Goal: Task Accomplishment & Management: Use online tool/utility

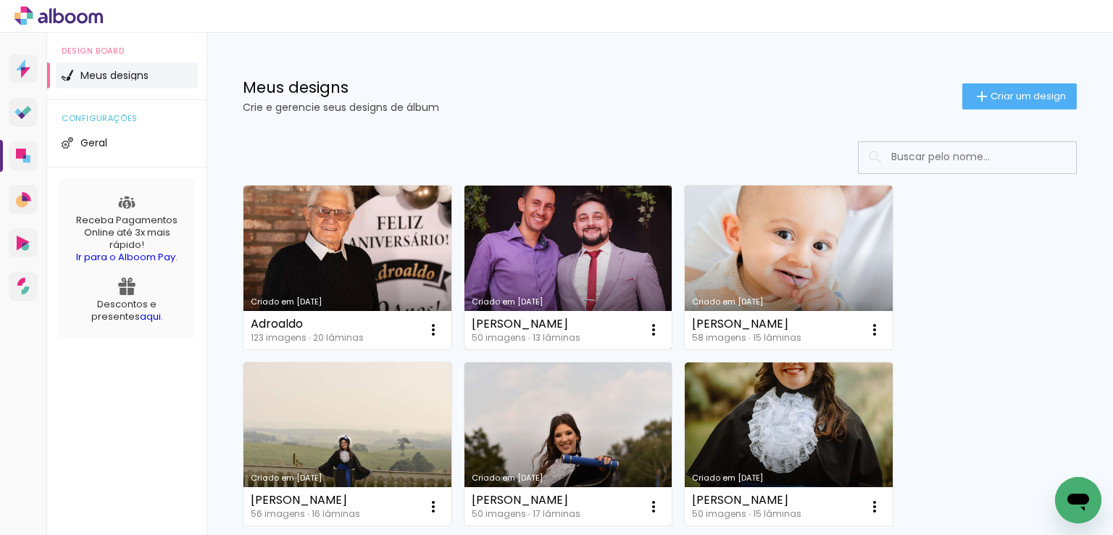
scroll to position [145, 0]
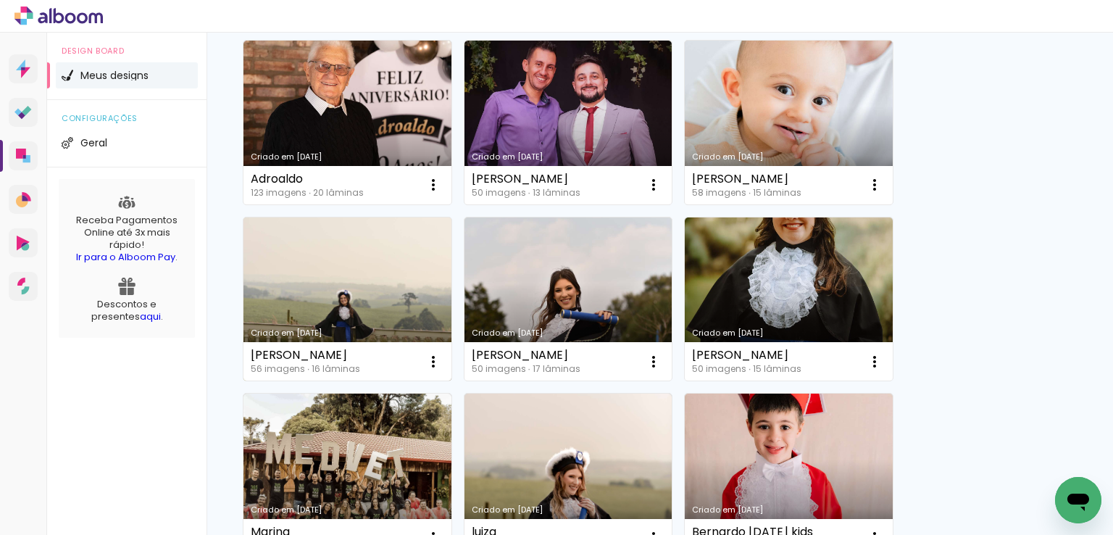
click at [400, 280] on link "Criado em [DATE]" at bounding box center [347, 299] width 208 height 164
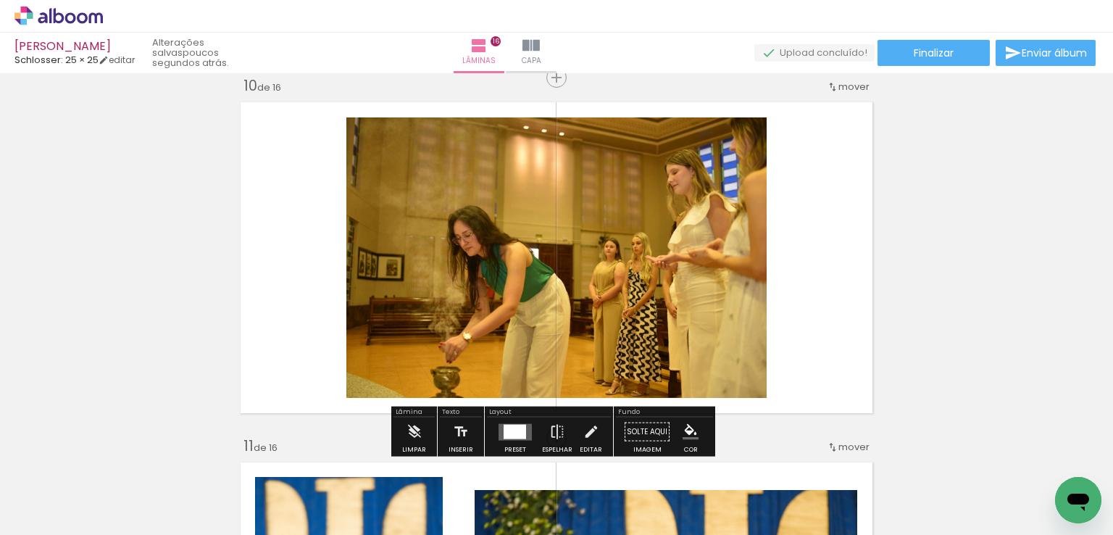
scroll to position [0, 3715]
drag, startPoint x: 947, startPoint y: 529, endPoint x: 28, endPoint y: 29, distance: 1046.4
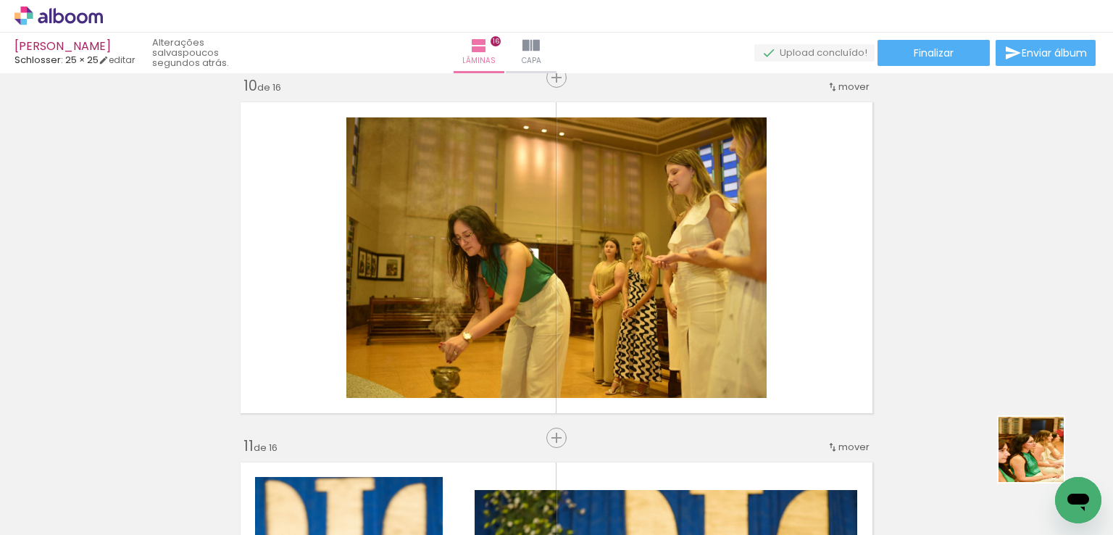
drag, startPoint x: 1047, startPoint y: 464, endPoint x: 945, endPoint y: 437, distance: 105.8
click at [553, 267] on quentale-workspace at bounding box center [556, 267] width 1113 height 535
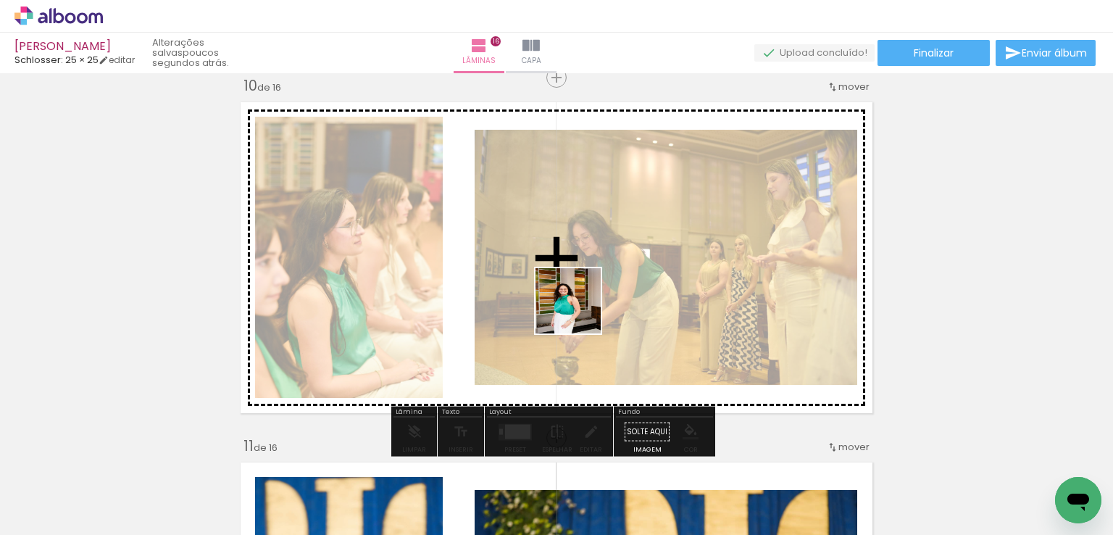
drag, startPoint x: 979, startPoint y: 491, endPoint x: 579, endPoint y: 340, distance: 428.2
click at [575, 311] on quentale-workspace at bounding box center [556, 267] width 1113 height 535
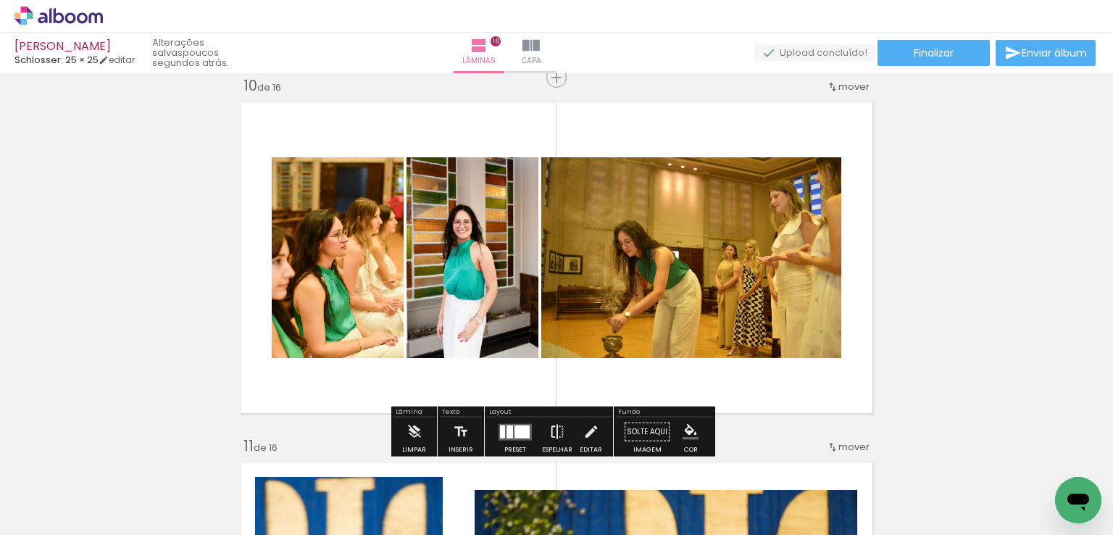
click at [545, 425] on paper-button "Espelhar" at bounding box center [557, 435] width 38 height 37
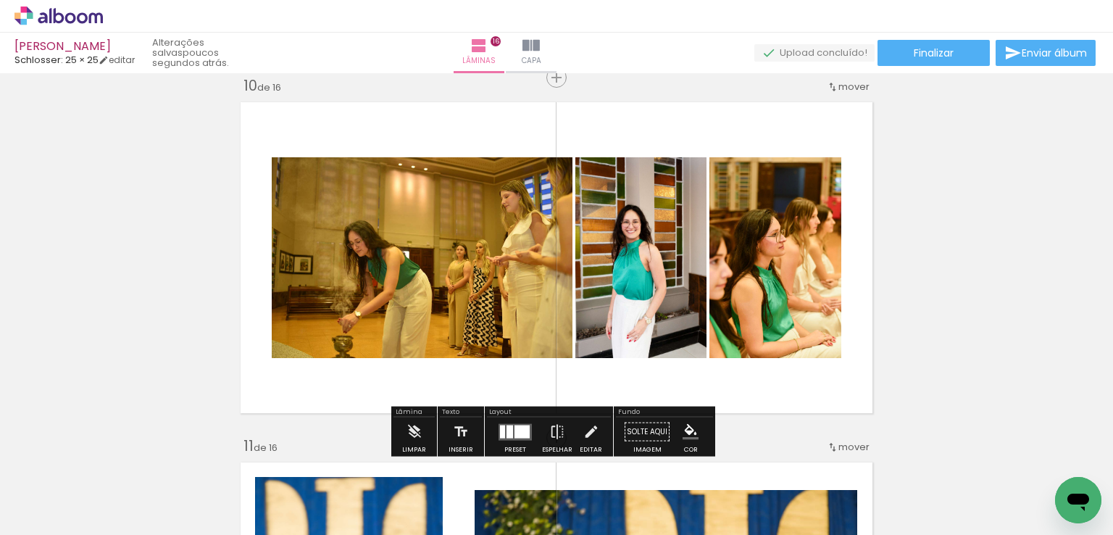
drag, startPoint x: 522, startPoint y: 428, endPoint x: 545, endPoint y: 416, distance: 26.9
click at [520, 428] on div at bounding box center [521, 430] width 15 height 13
click at [0, 0] on div "Confirmar Cancelar" at bounding box center [0, 0] width 0 height 0
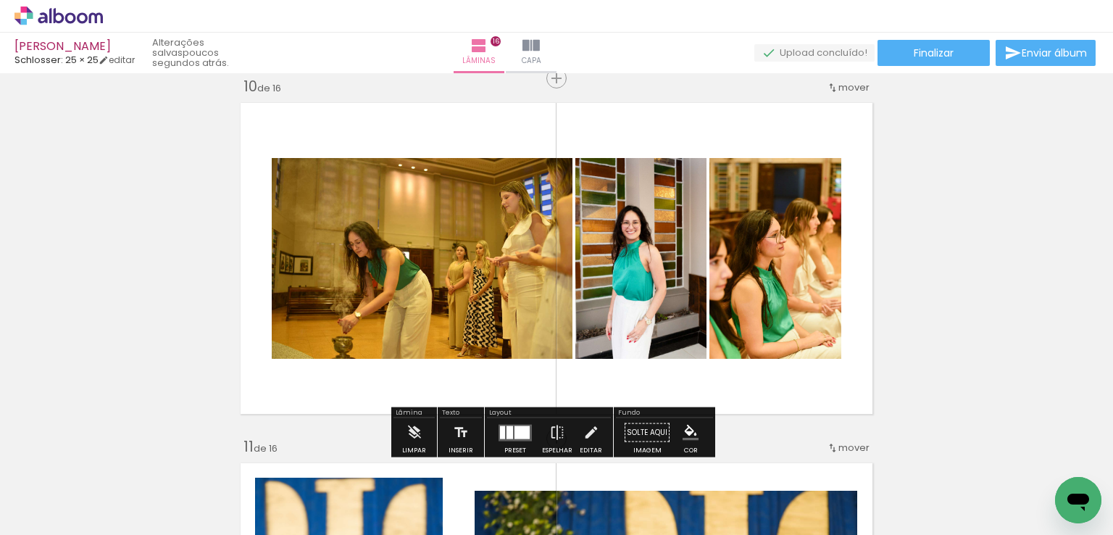
scroll to position [3258, 0]
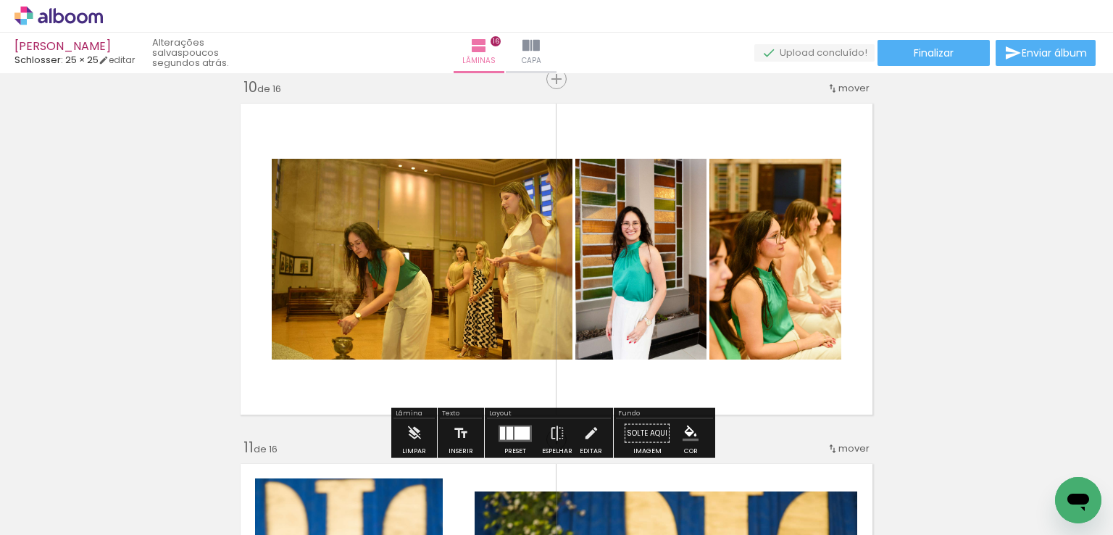
click at [500, 428] on div at bounding box center [502, 432] width 5 height 13
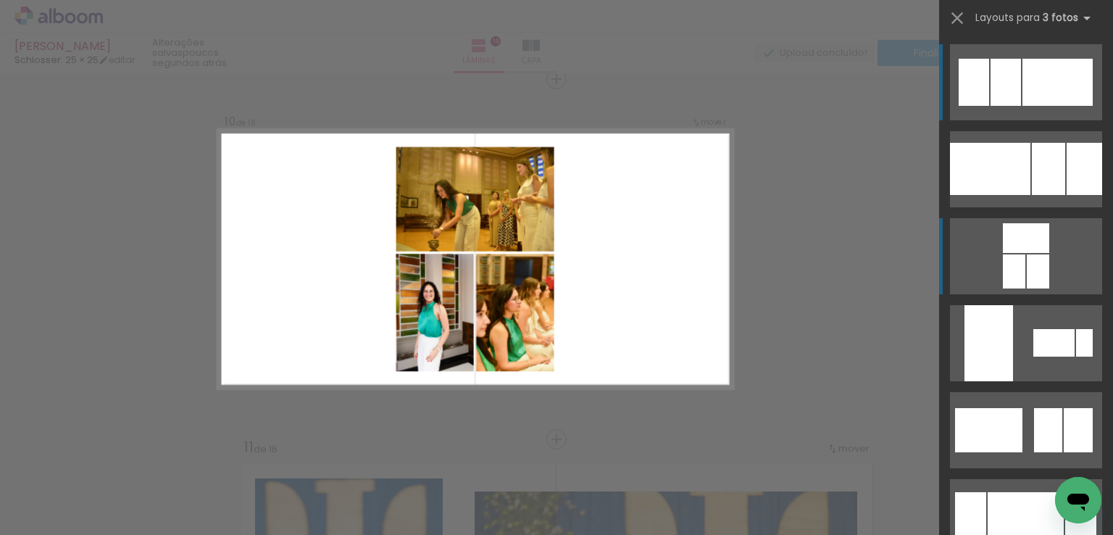
scroll to position [145, 0]
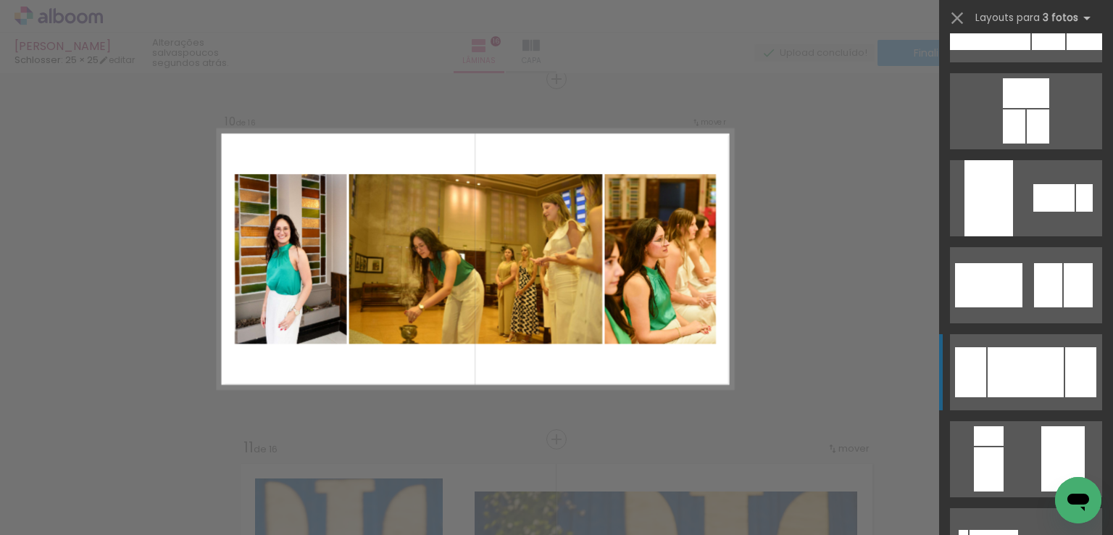
click at [1042, 367] on div at bounding box center [1025, 372] width 76 height 50
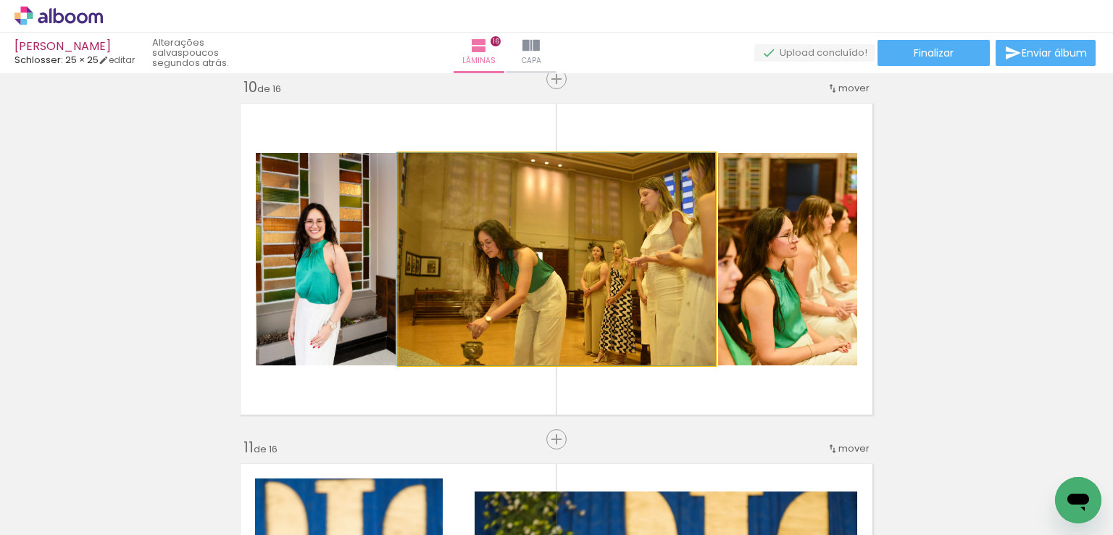
drag, startPoint x: 622, startPoint y: 227, endPoint x: 595, endPoint y: 210, distance: 31.6
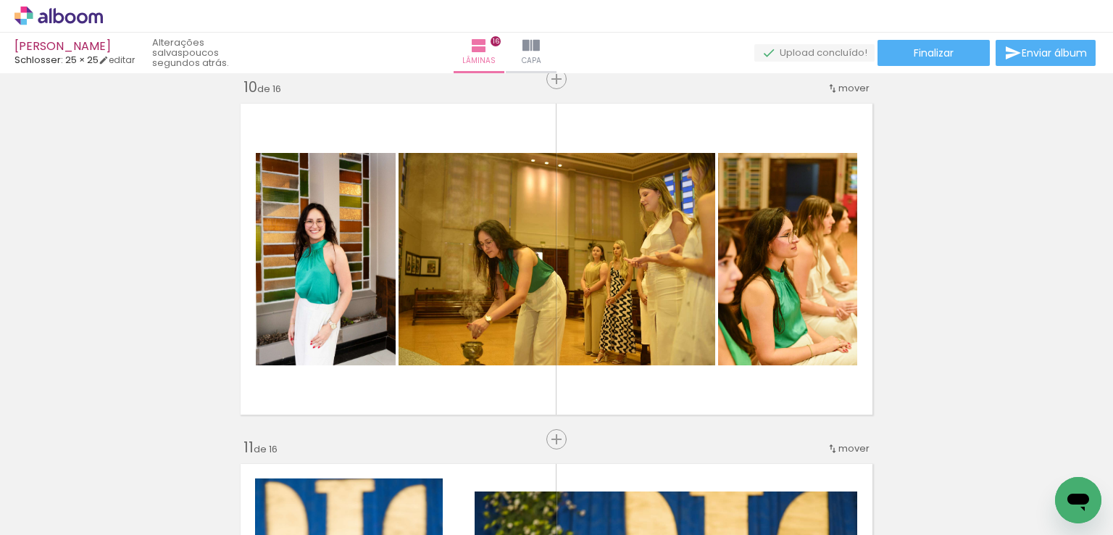
scroll to position [0, 3715]
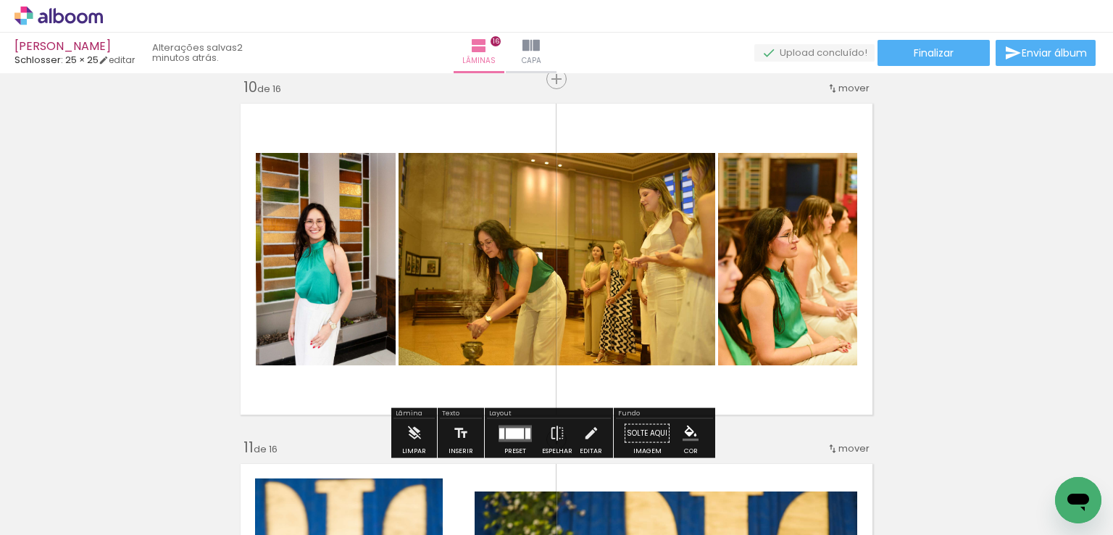
drag, startPoint x: 956, startPoint y: 183, endPoint x: 937, endPoint y: 179, distance: 19.3
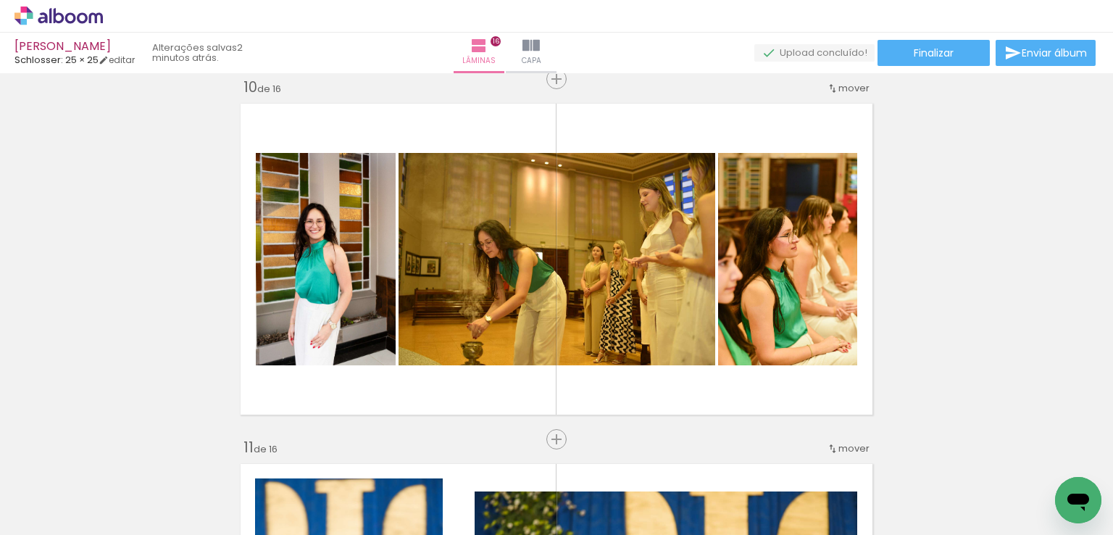
scroll to position [0, 3715]
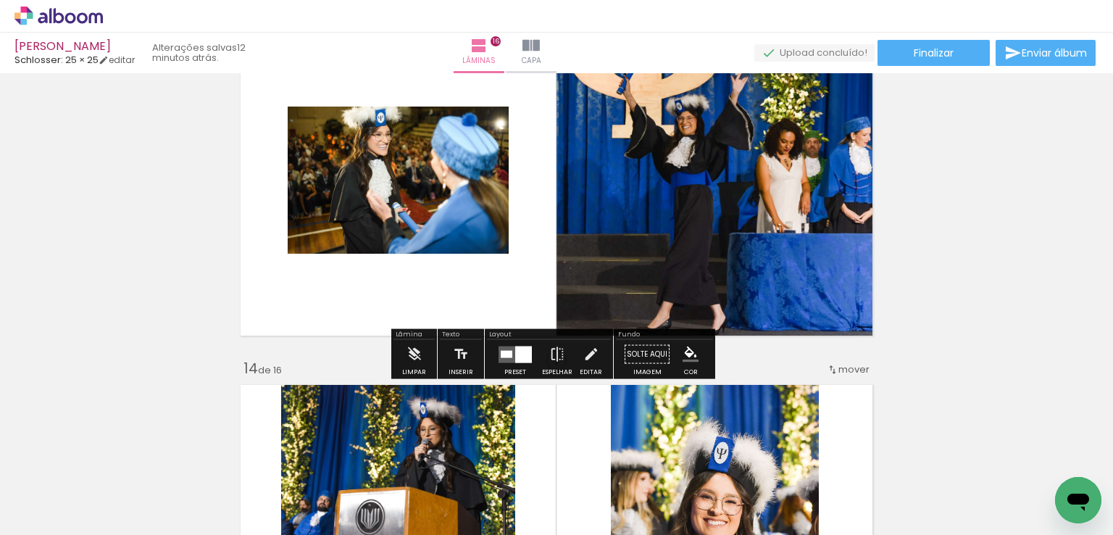
scroll to position [4345, 0]
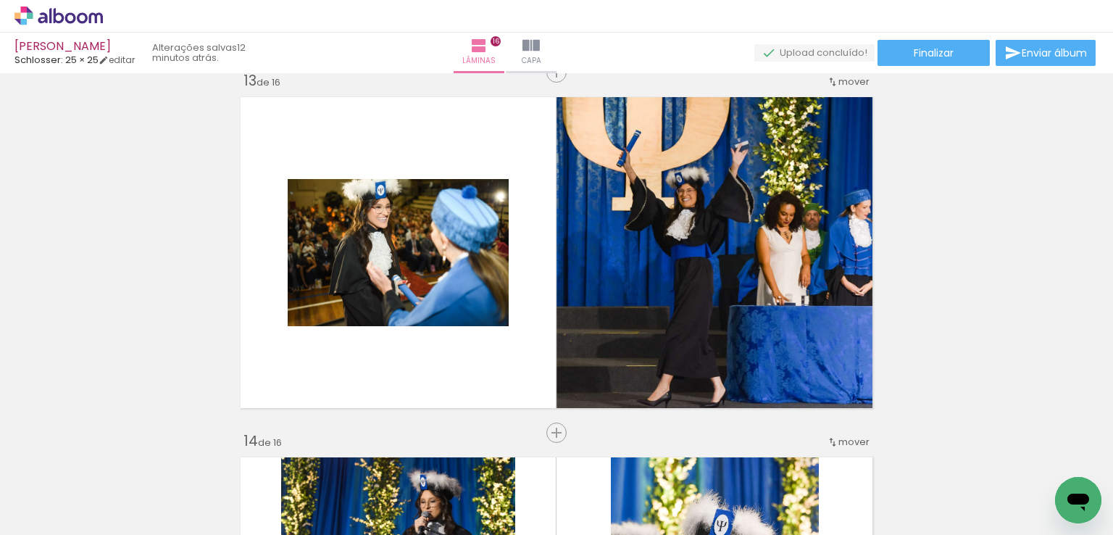
scroll to position [0, 3715]
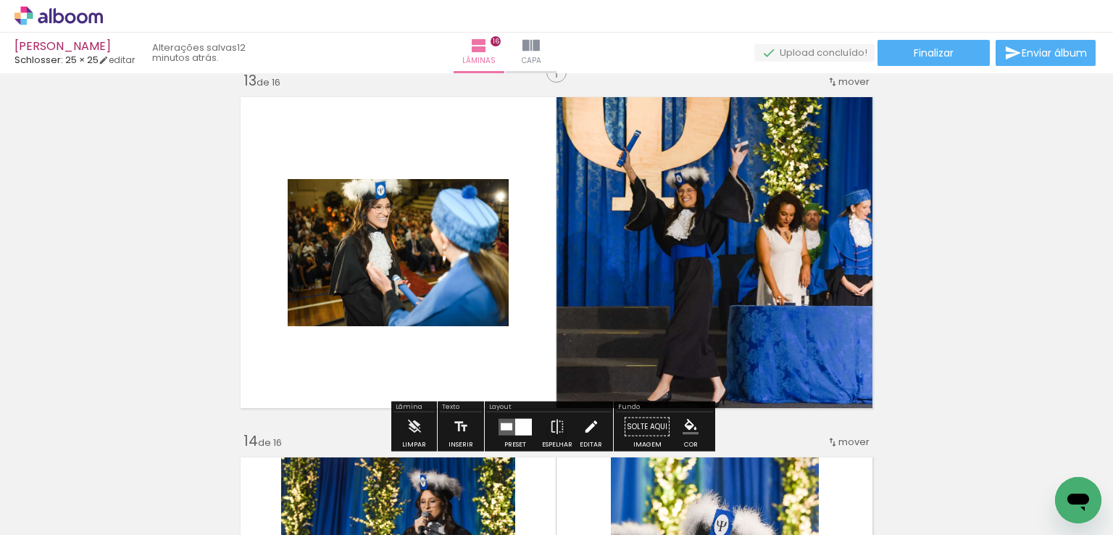
click at [594, 424] on iron-icon at bounding box center [591, 426] width 16 height 29
click at [0, 0] on div "Confirmar Cancelar" at bounding box center [0, 0] width 0 height 0
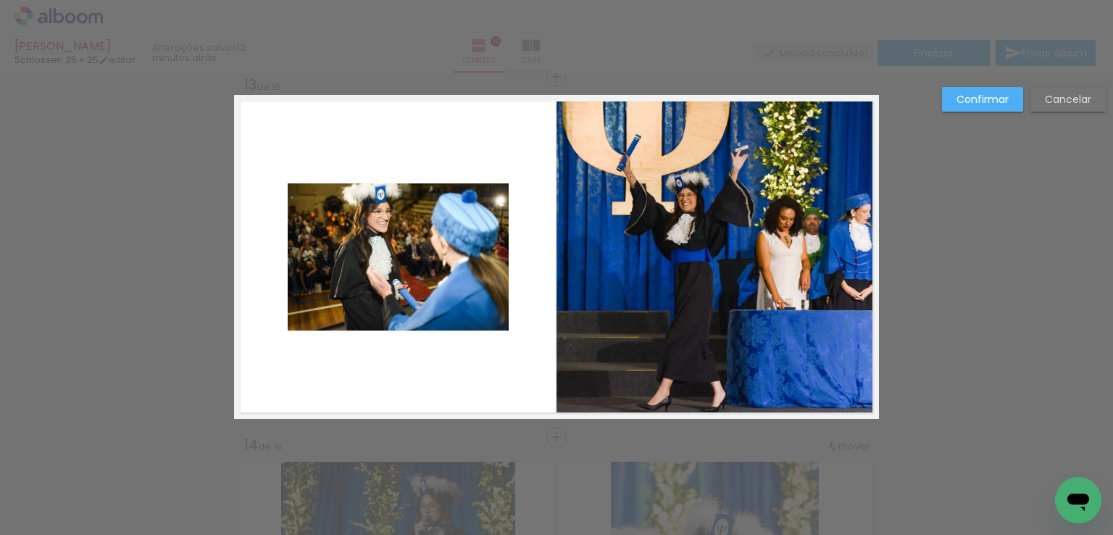
scroll to position [4338, 0]
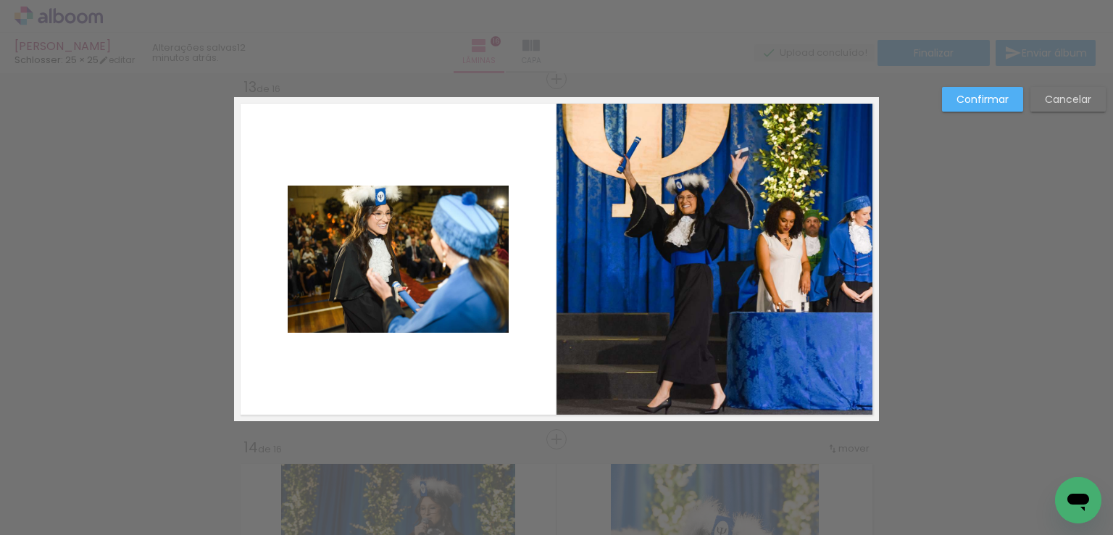
click at [435, 267] on quentale-photo at bounding box center [398, 258] width 221 height 147
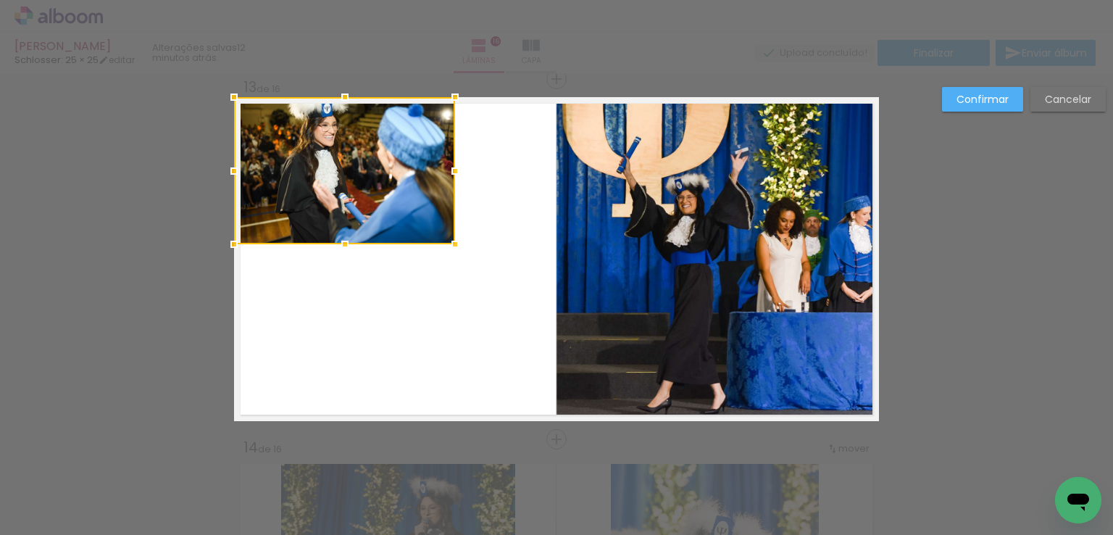
drag, startPoint x: 356, startPoint y: 225, endPoint x: 306, endPoint y: 169, distance: 75.4
click at [306, 169] on div at bounding box center [344, 170] width 221 height 147
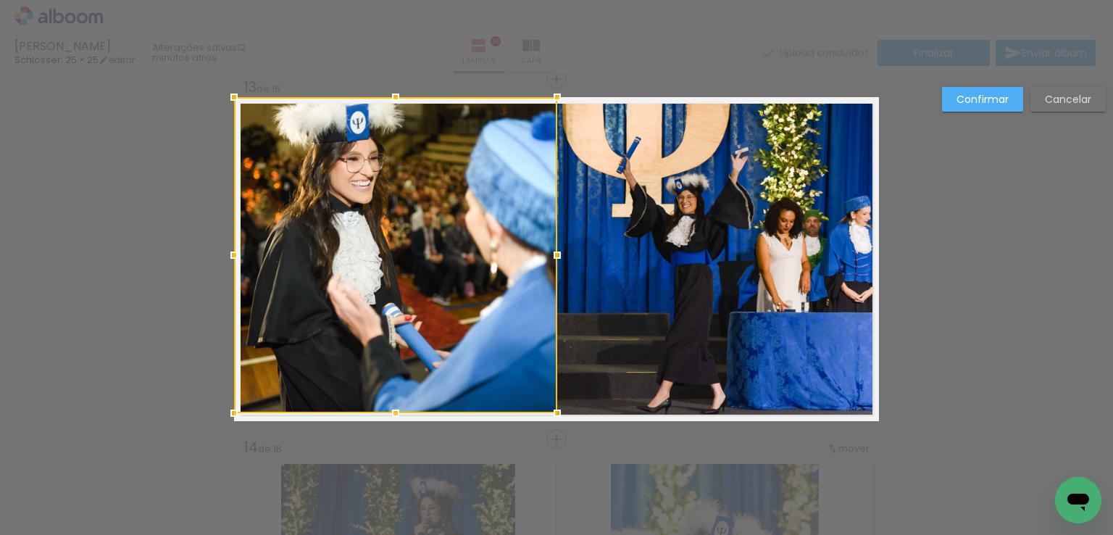
drag, startPoint x: 445, startPoint y: 246, endPoint x: 596, endPoint y: 436, distance: 242.8
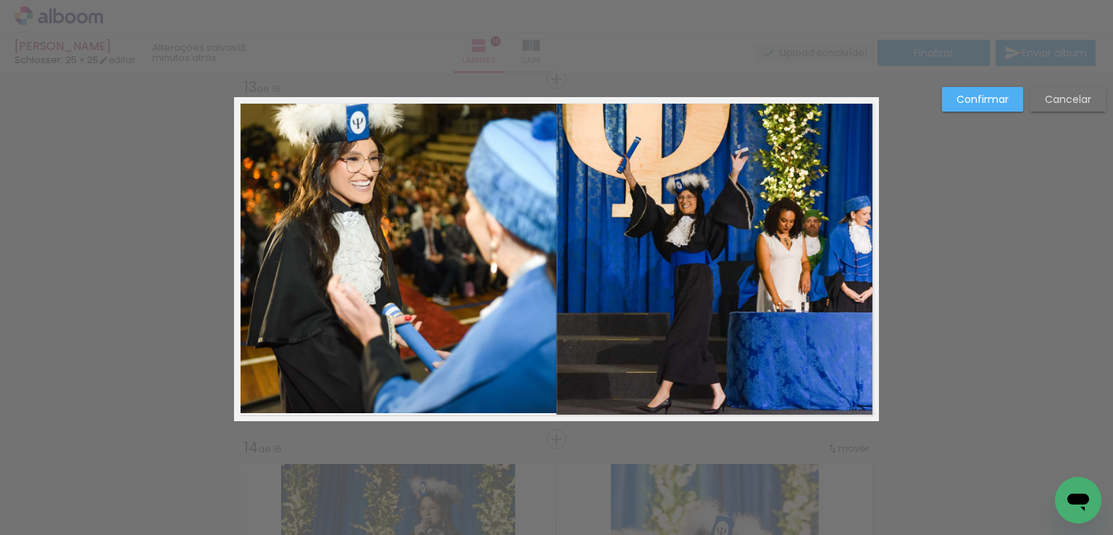
click at [721, 48] on div at bounding box center [556, 36] width 1113 height 73
click at [0, 0] on slot "Confirmar" at bounding box center [0, 0] width 0 height 0
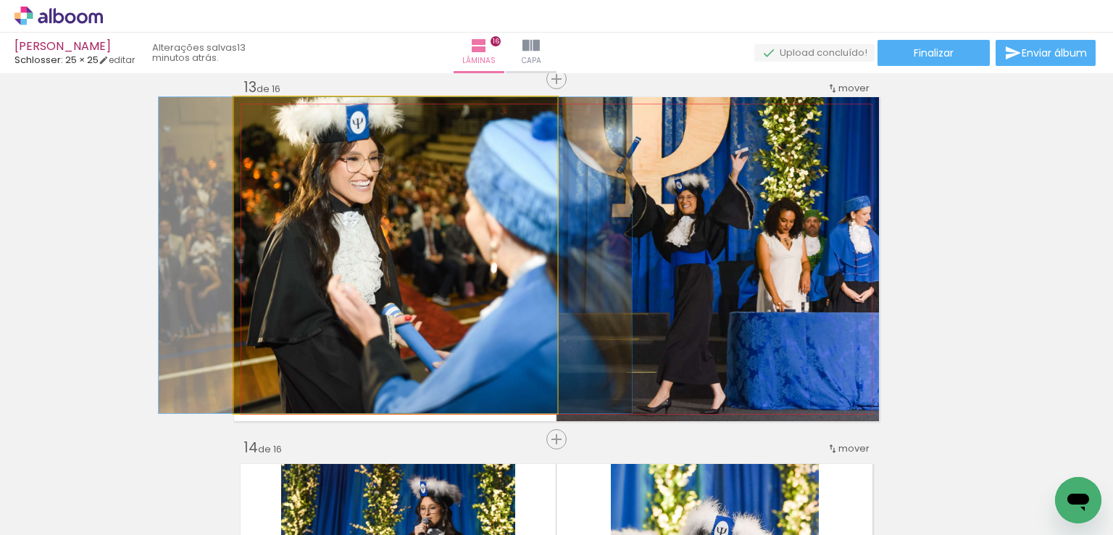
drag, startPoint x: 269, startPoint y: 106, endPoint x: 240, endPoint y: 116, distance: 30.5
type paper-slider "100"
click at [240, 116] on div at bounding box center [288, 112] width 101 height 22
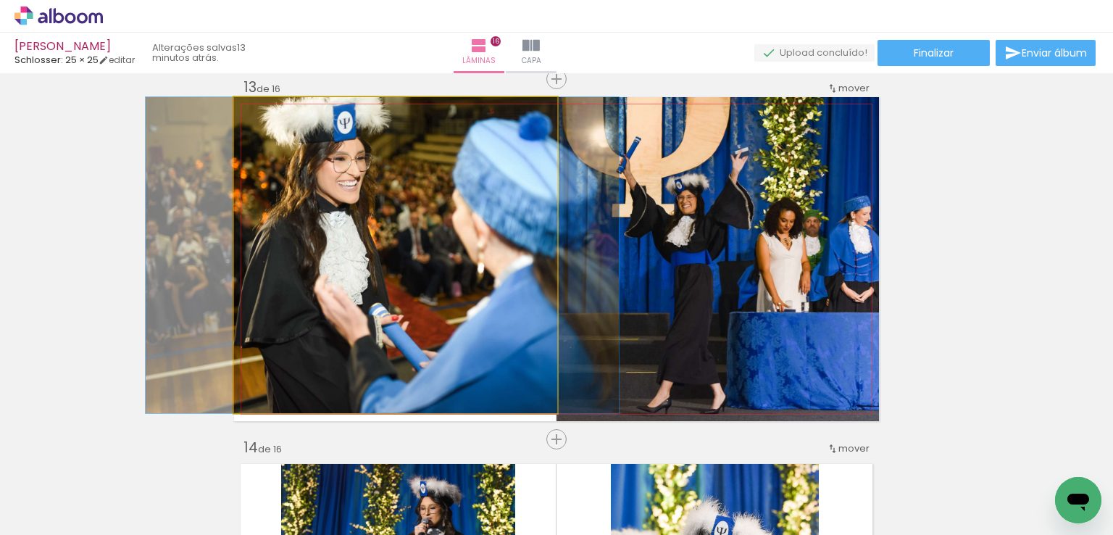
drag, startPoint x: 319, startPoint y: 169, endPoint x: 306, endPoint y: 177, distance: 15.3
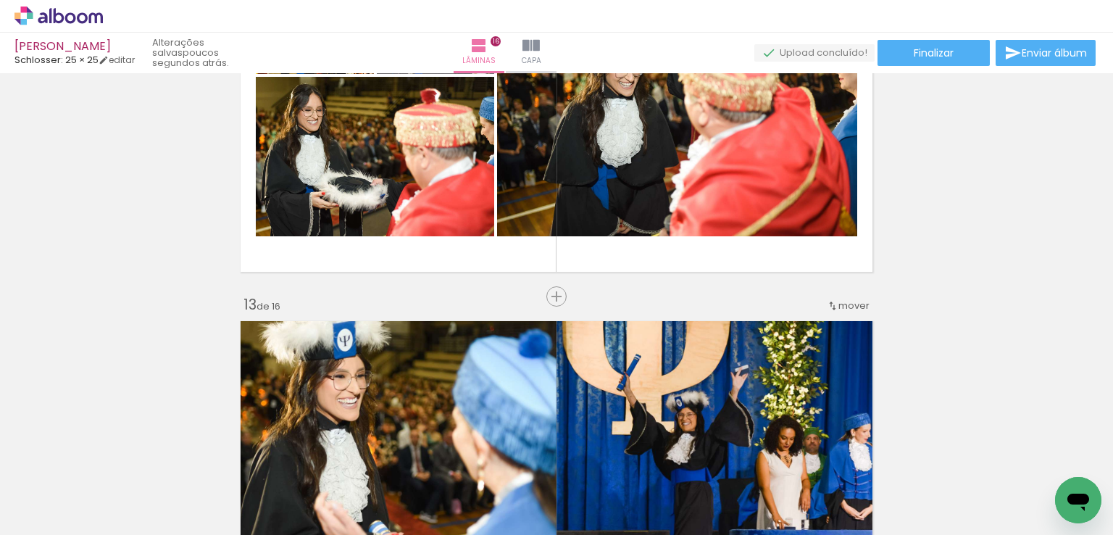
scroll to position [3904, 0]
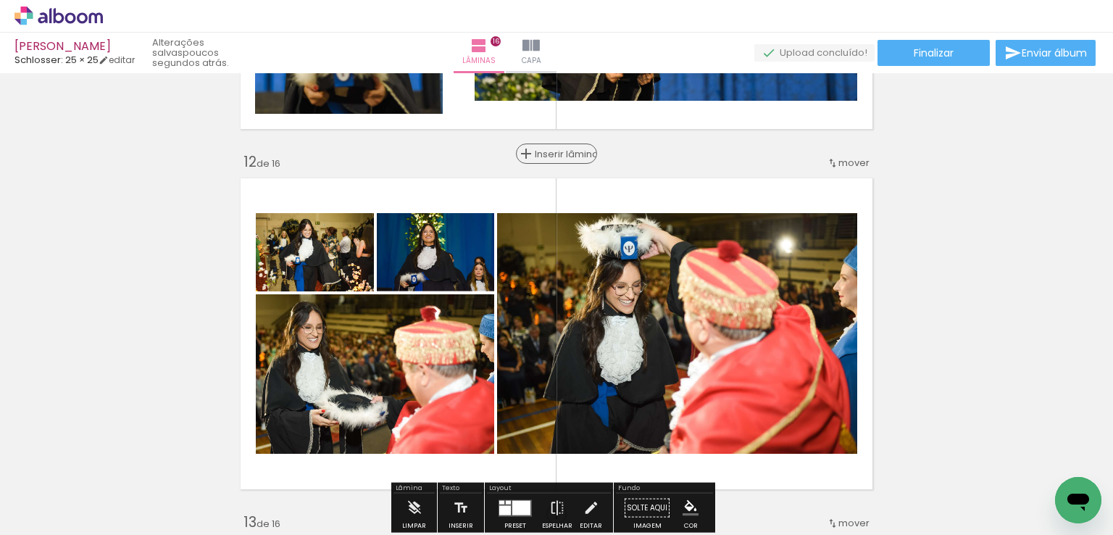
click at [543, 156] on span "Inserir lâmina" at bounding box center [563, 153] width 57 height 9
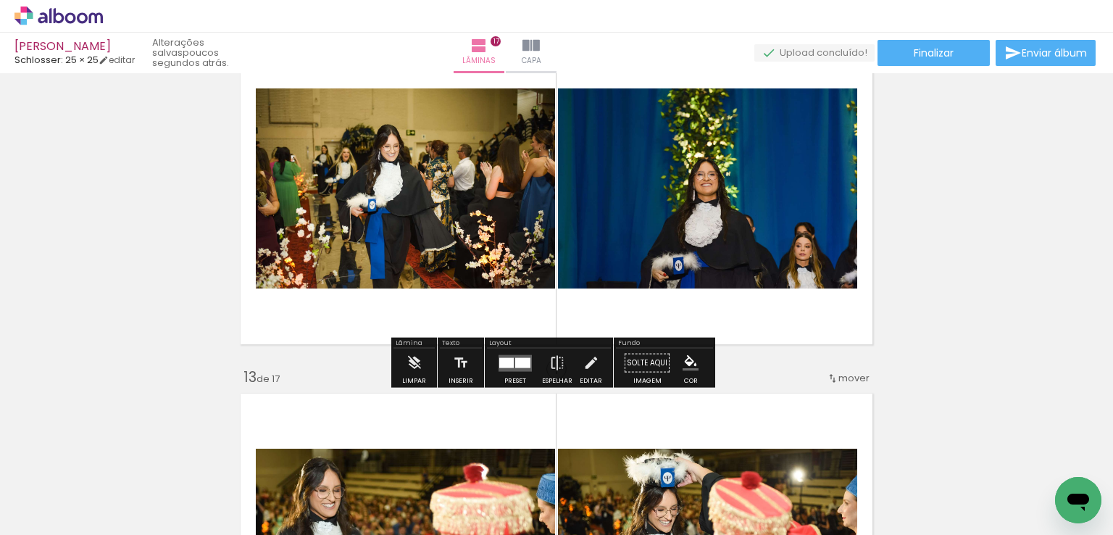
scroll to position [4338, 0]
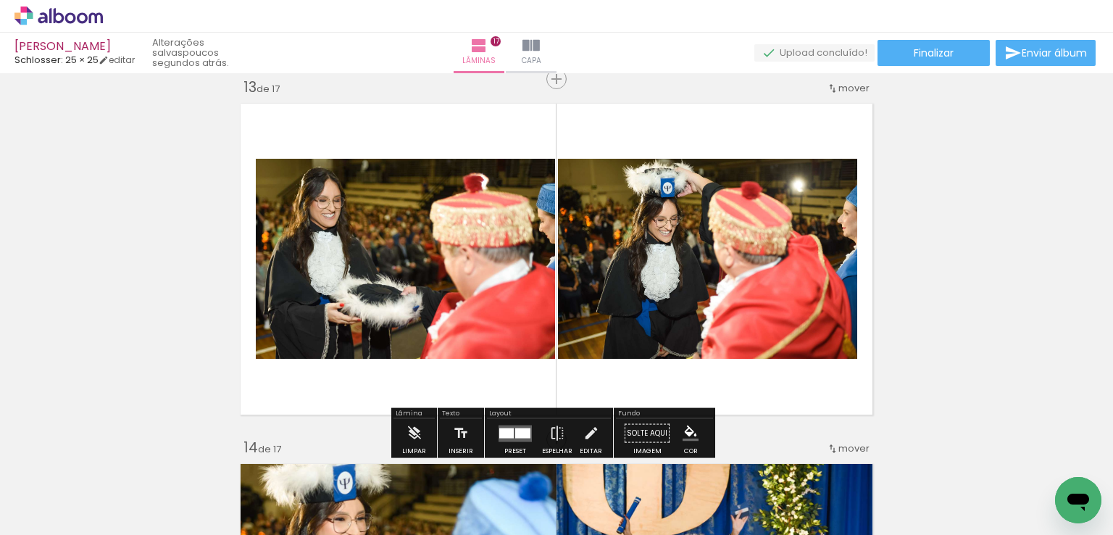
drag, startPoint x: 514, startPoint y: 438, endPoint x: 571, endPoint y: 401, distance: 68.5
click at [512, 438] on quentale-layouter at bounding box center [514, 432] width 33 height 17
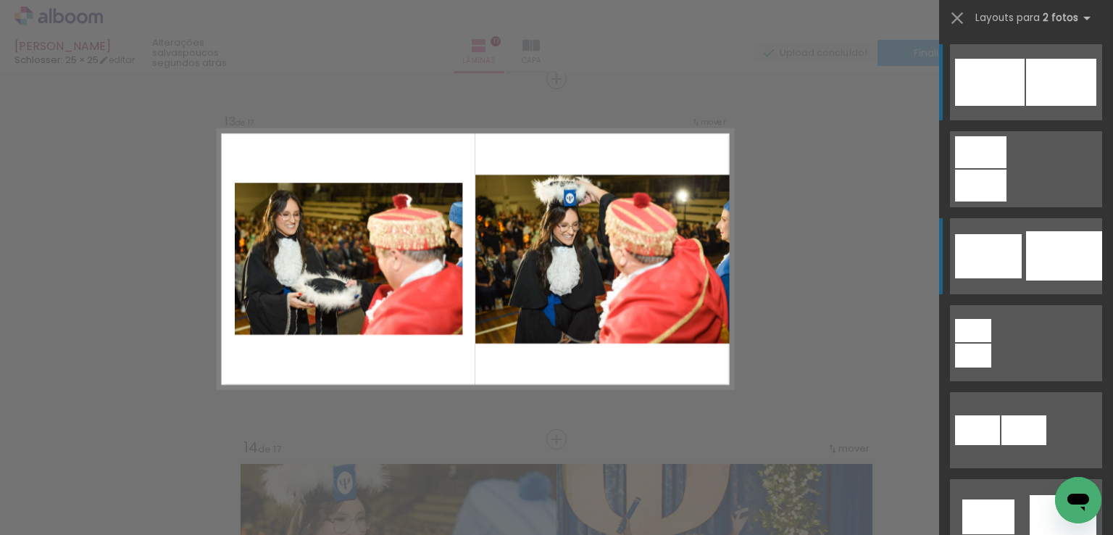
scroll to position [290, 0]
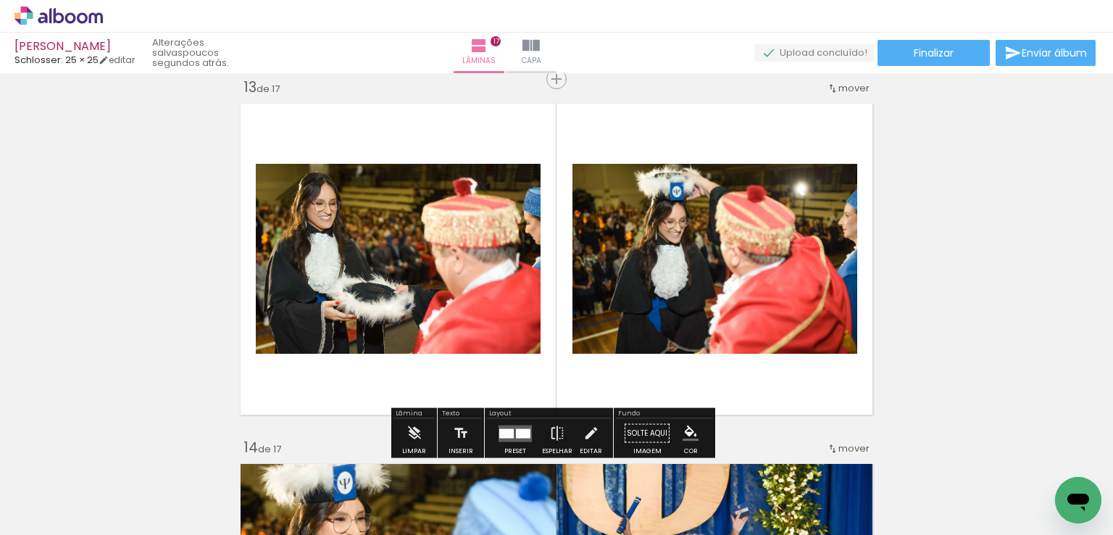
drag, startPoint x: 580, startPoint y: 419, endPoint x: 588, endPoint y: 417, distance: 9.2
click at [583, 419] on iron-icon at bounding box center [591, 433] width 16 height 29
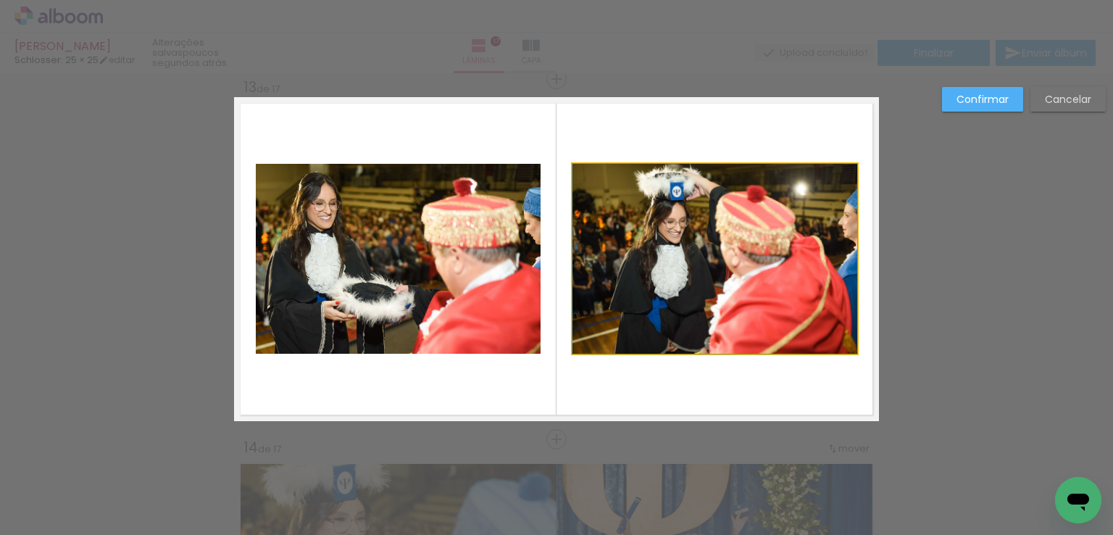
click at [684, 276] on quentale-photo at bounding box center [714, 259] width 285 height 190
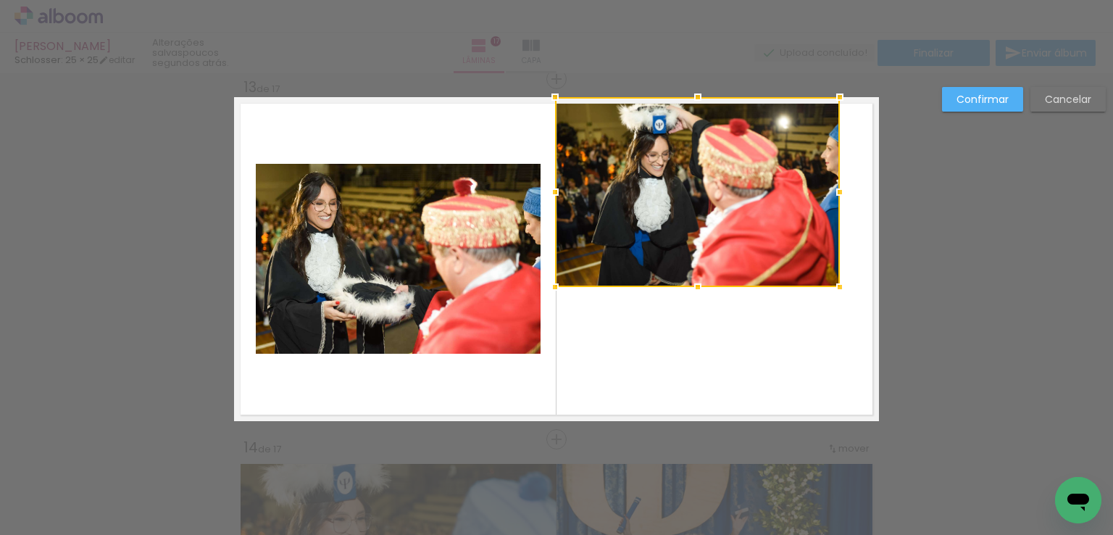
drag, startPoint x: 704, startPoint y: 254, endPoint x: 687, endPoint y: 182, distance: 73.8
click at [687, 182] on div at bounding box center [697, 192] width 285 height 190
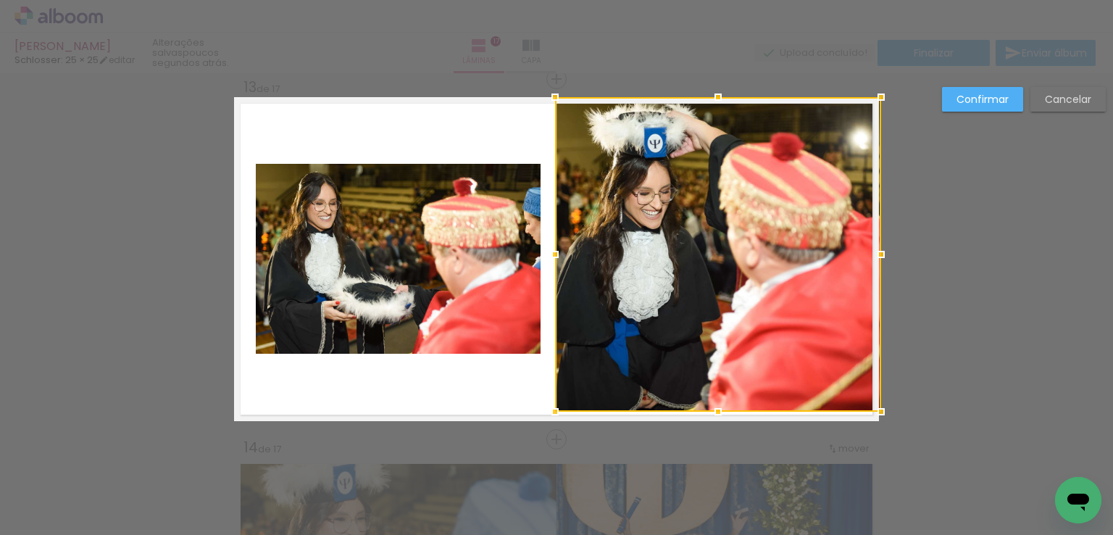
drag, startPoint x: 832, startPoint y: 290, endPoint x: 888, endPoint y: 444, distance: 163.6
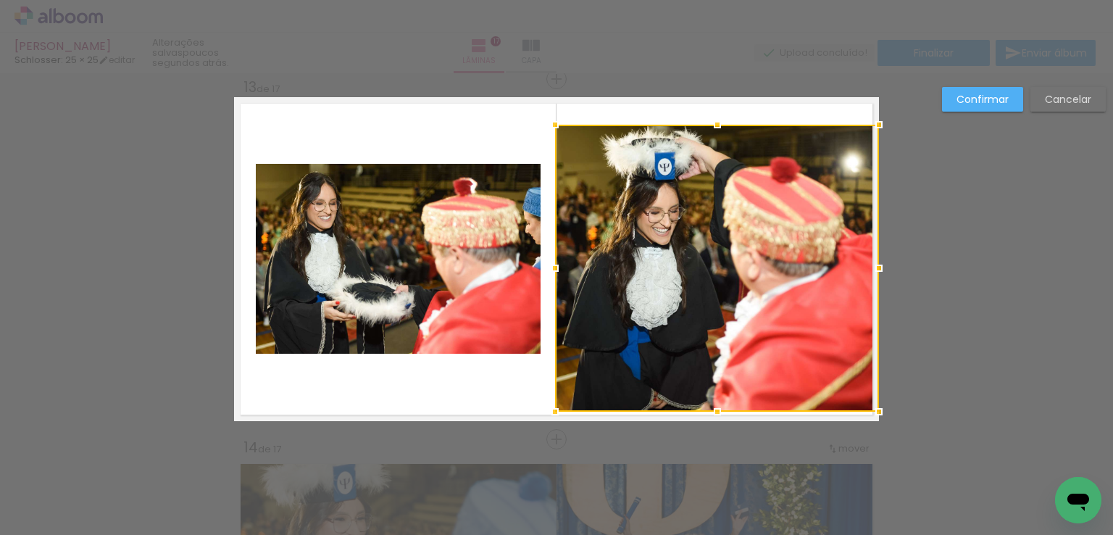
drag, startPoint x: 707, startPoint y: 93, endPoint x: 709, endPoint y: 71, distance: 21.8
click at [709, 0] on div "Evelin Munaretto Schlosser: 25 × 25 editar poucos segundos atrás. Lâminas 17 Ca…" at bounding box center [556, 0] width 1113 height 0
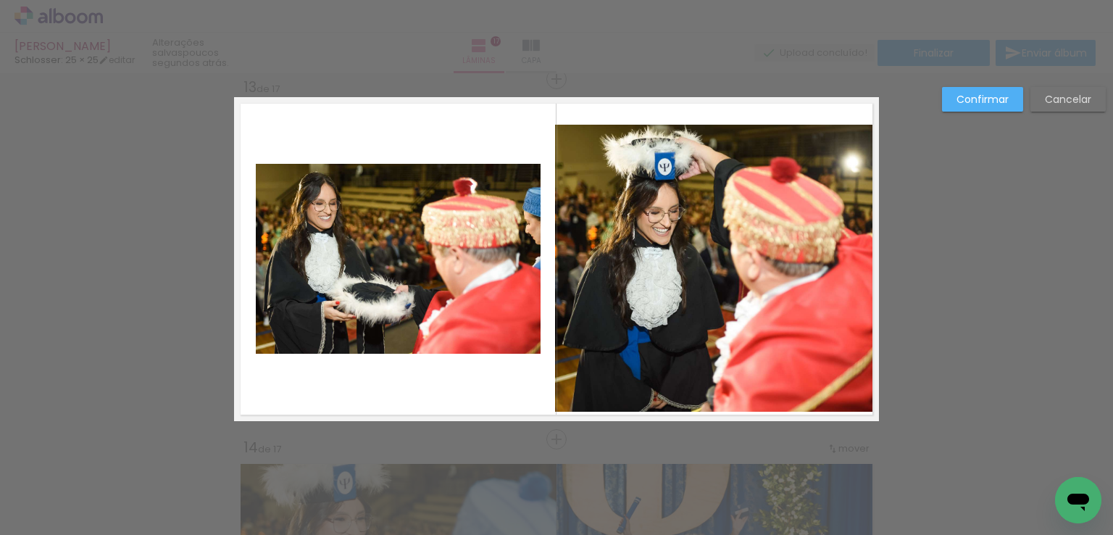
click at [706, 127] on quentale-photo at bounding box center [717, 268] width 324 height 287
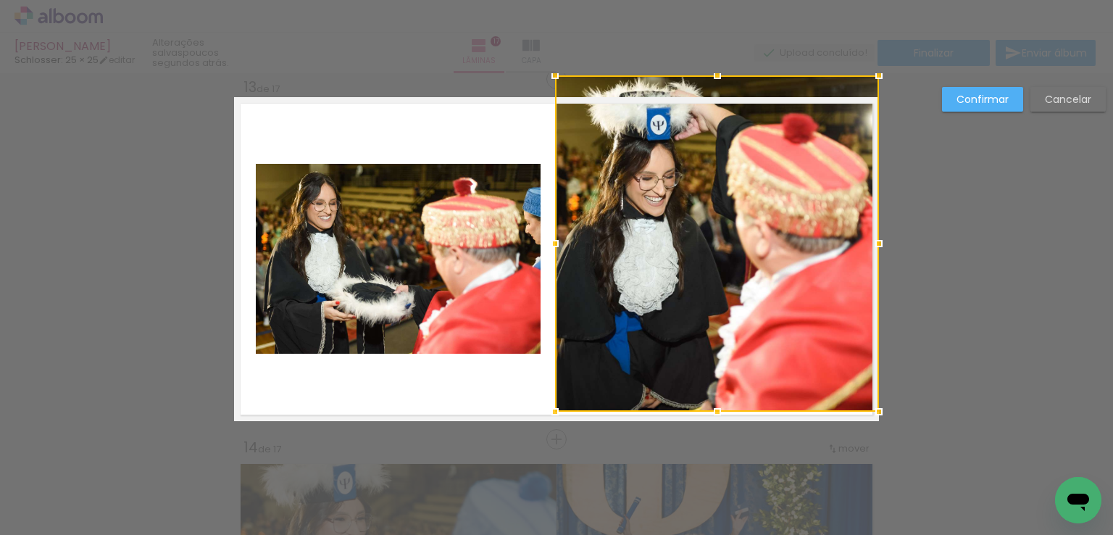
drag, startPoint x: 708, startPoint y: 129, endPoint x: 711, endPoint y: 105, distance: 24.1
click at [711, 105] on div at bounding box center [717, 243] width 324 height 336
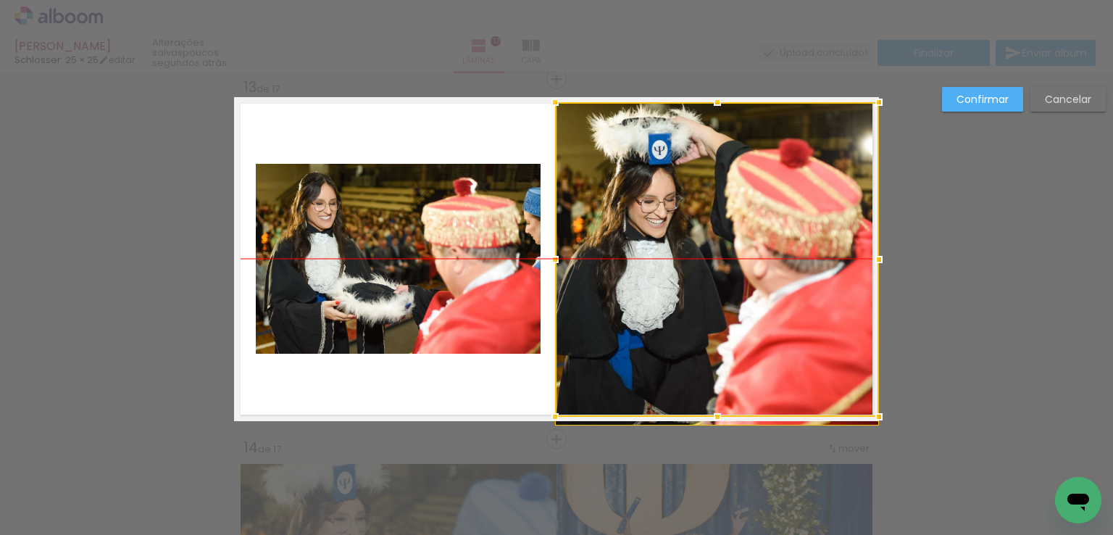
drag, startPoint x: 721, startPoint y: 232, endPoint x: 729, endPoint y: 225, distance: 10.8
click at [729, 225] on div at bounding box center [717, 259] width 324 height 314
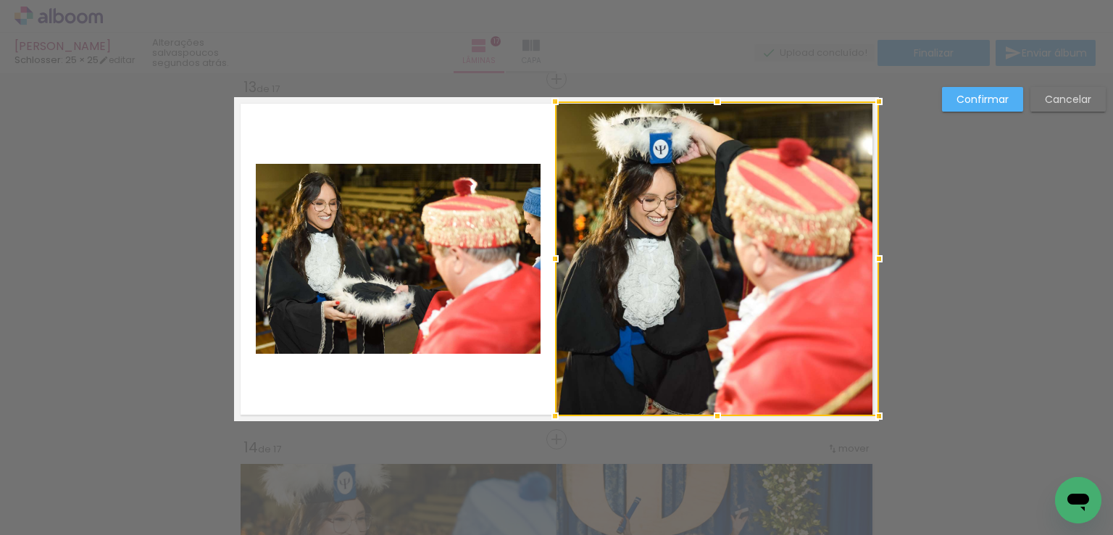
click at [0, 0] on slot "Confirmar" at bounding box center [0, 0] width 0 height 0
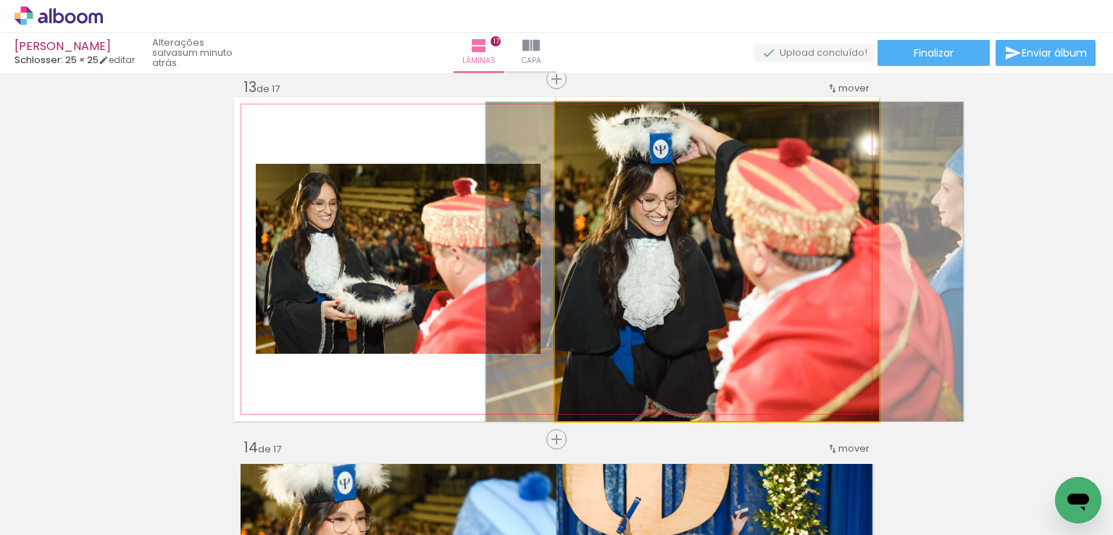
click at [731, 192] on quentale-photo at bounding box center [717, 261] width 324 height 319
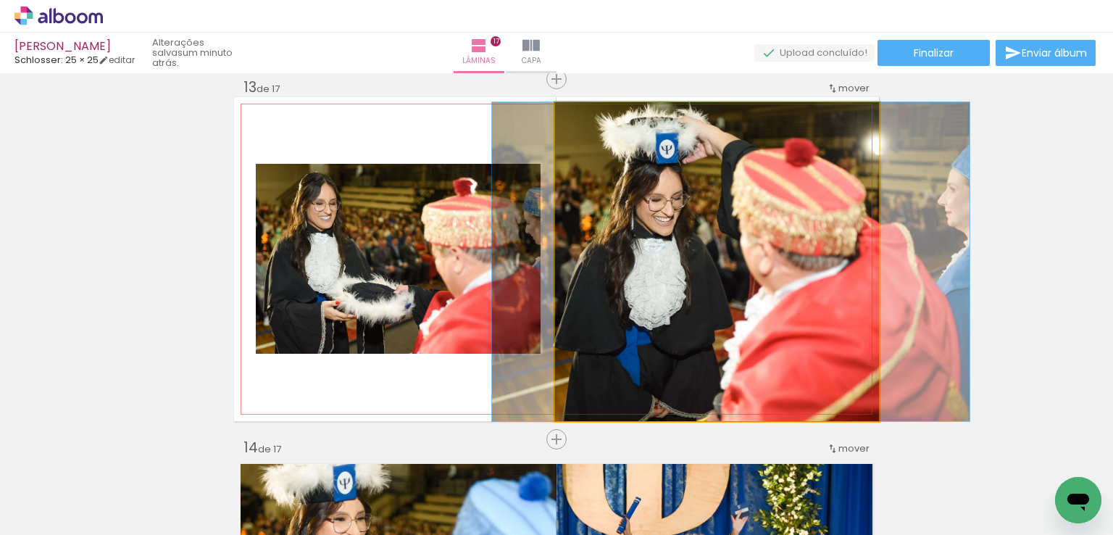
drag, startPoint x: 700, startPoint y: 208, endPoint x: 710, endPoint y: 208, distance: 10.1
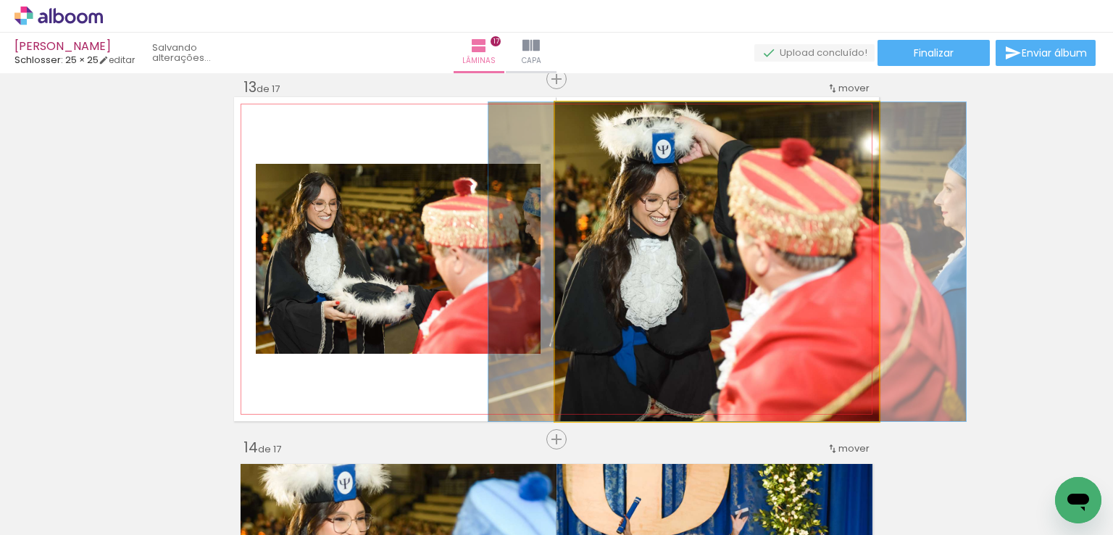
drag, startPoint x: 709, startPoint y: 206, endPoint x: 698, endPoint y: 204, distance: 11.2
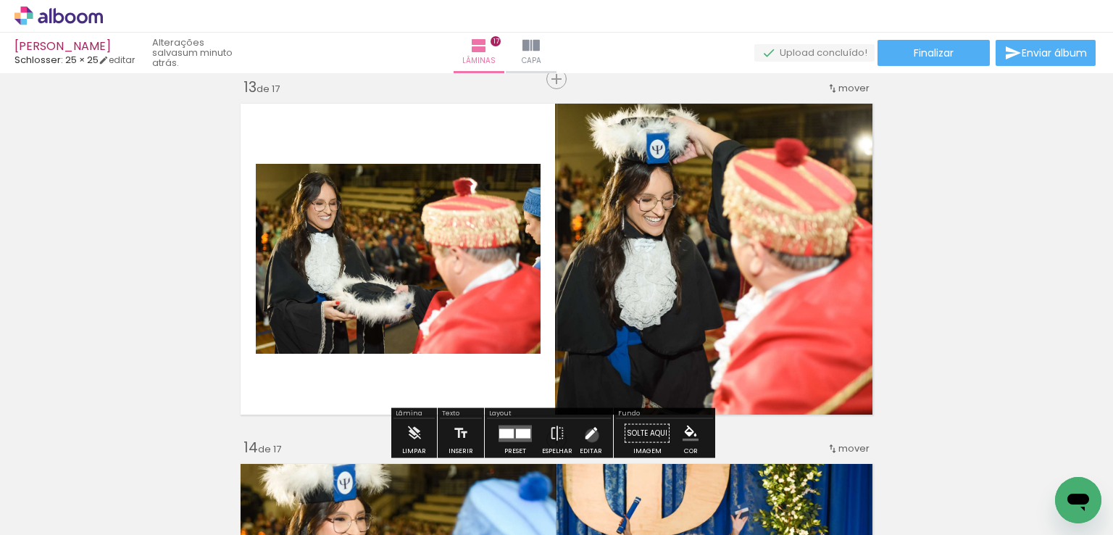
click at [588, 435] on iron-icon at bounding box center [591, 433] width 16 height 29
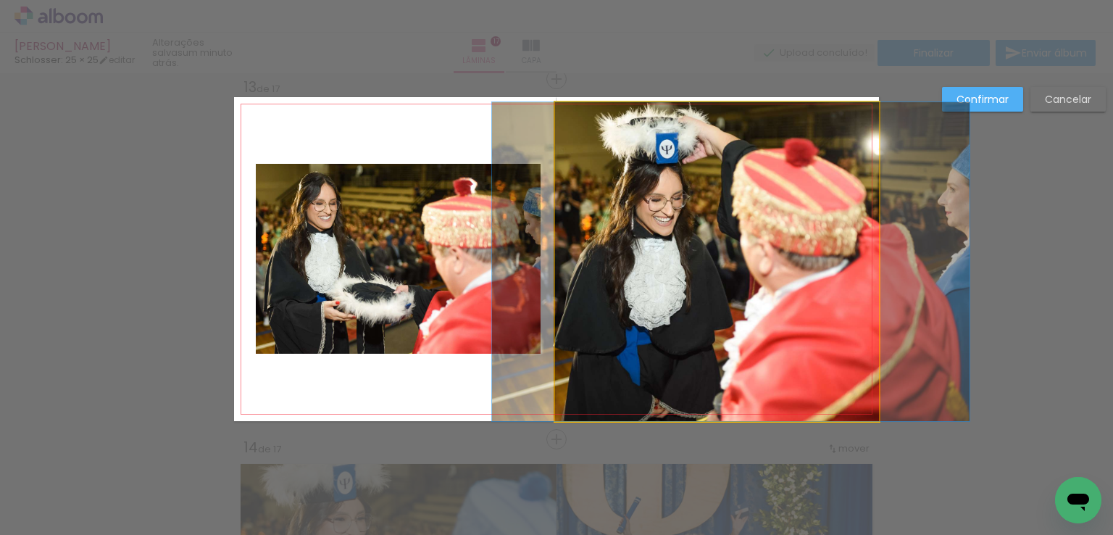
drag, startPoint x: 625, startPoint y: 272, endPoint x: 635, endPoint y: 273, distance: 9.5
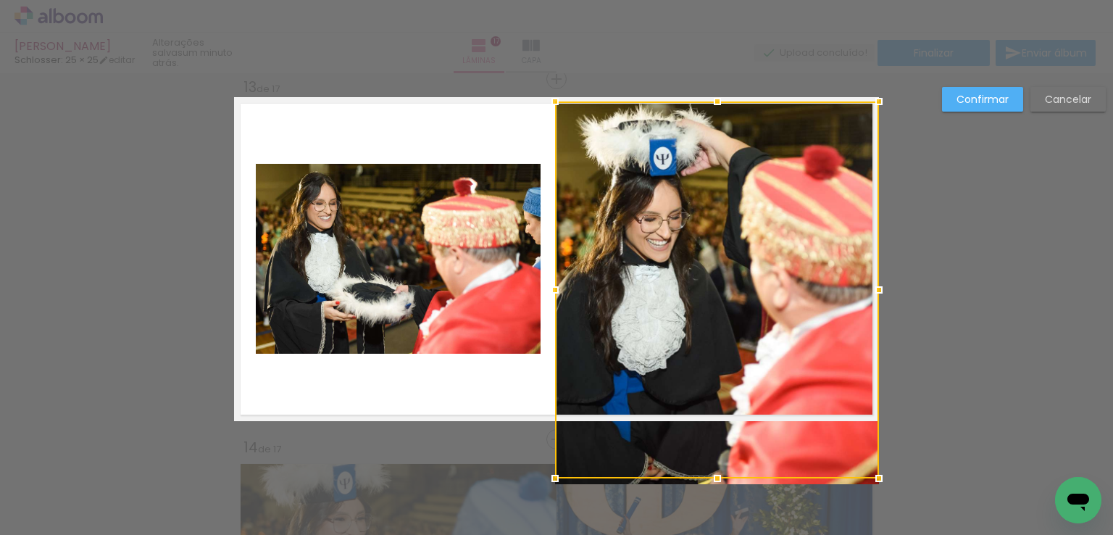
drag, startPoint x: 553, startPoint y: 257, endPoint x: 545, endPoint y: 258, distance: 8.0
click at [545, 258] on album-spread "13 de 17" at bounding box center [556, 259] width 645 height 324
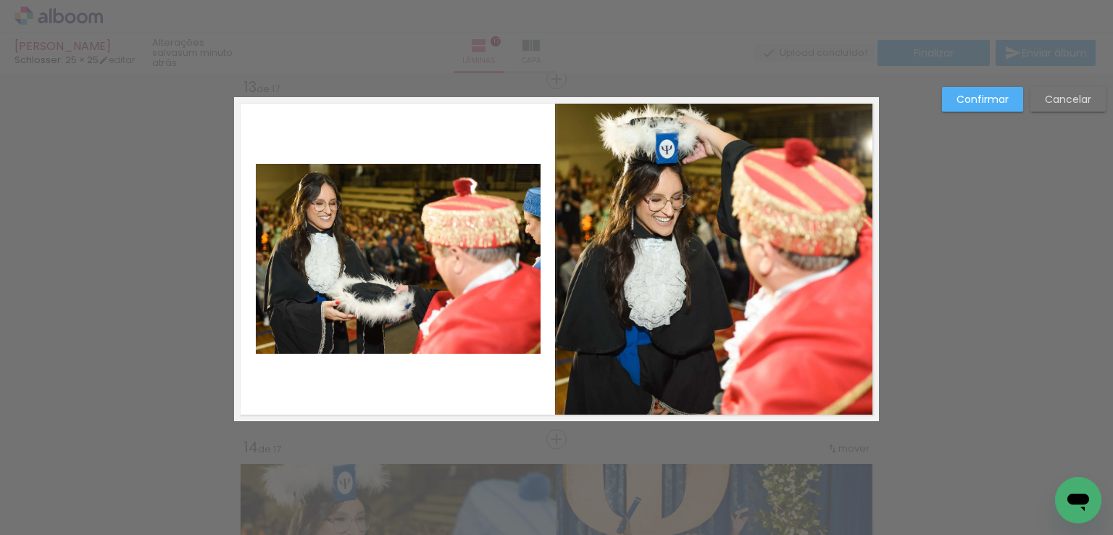
click at [573, 253] on quentale-photo at bounding box center [717, 261] width 324 height 319
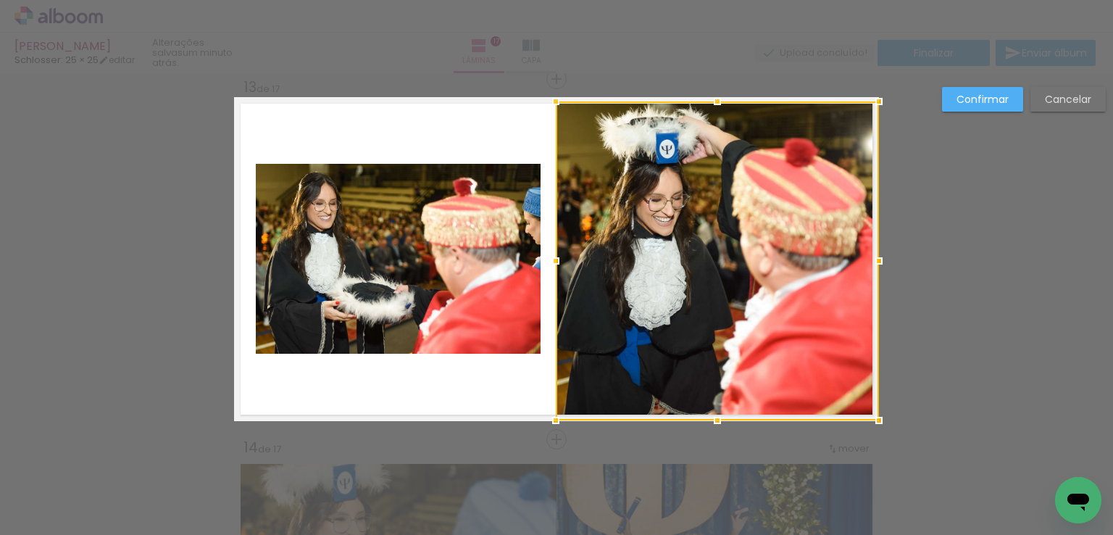
click at [546, 261] on div at bounding box center [555, 260] width 29 height 29
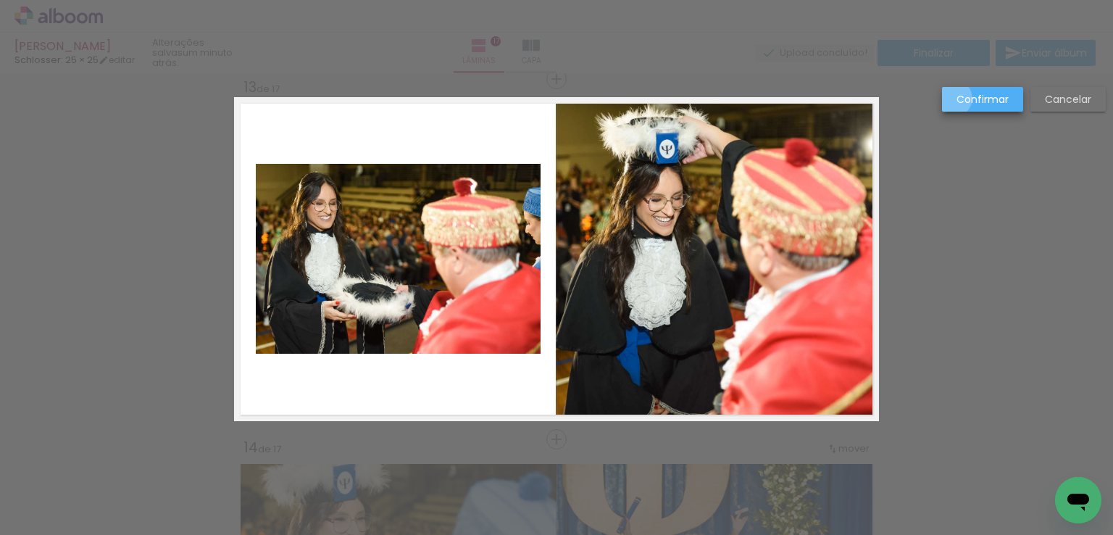
click at [953, 99] on paper-button "Confirmar" at bounding box center [982, 99] width 81 height 25
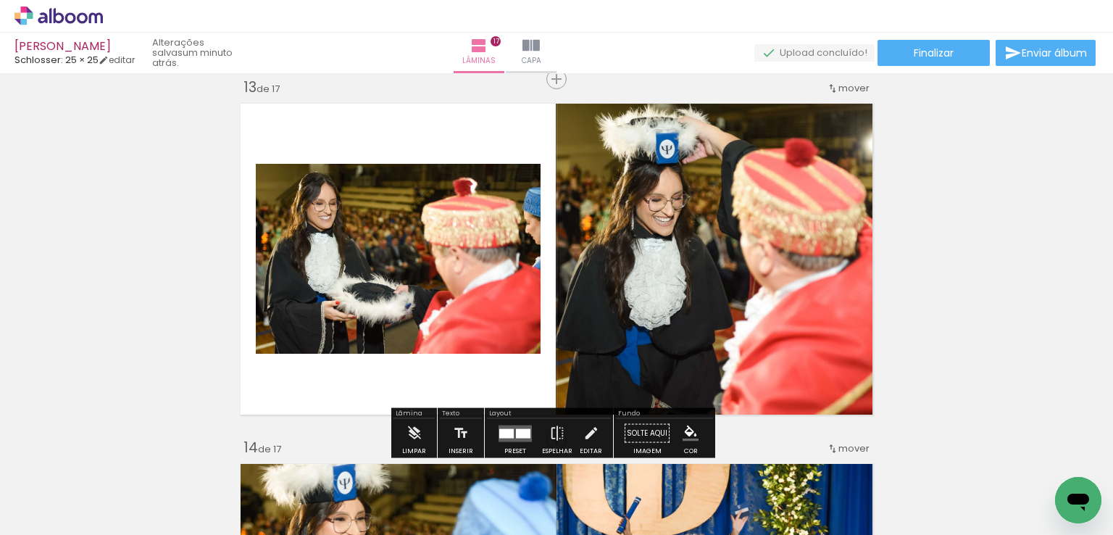
click at [656, 222] on quentale-photo at bounding box center [717, 261] width 323 height 319
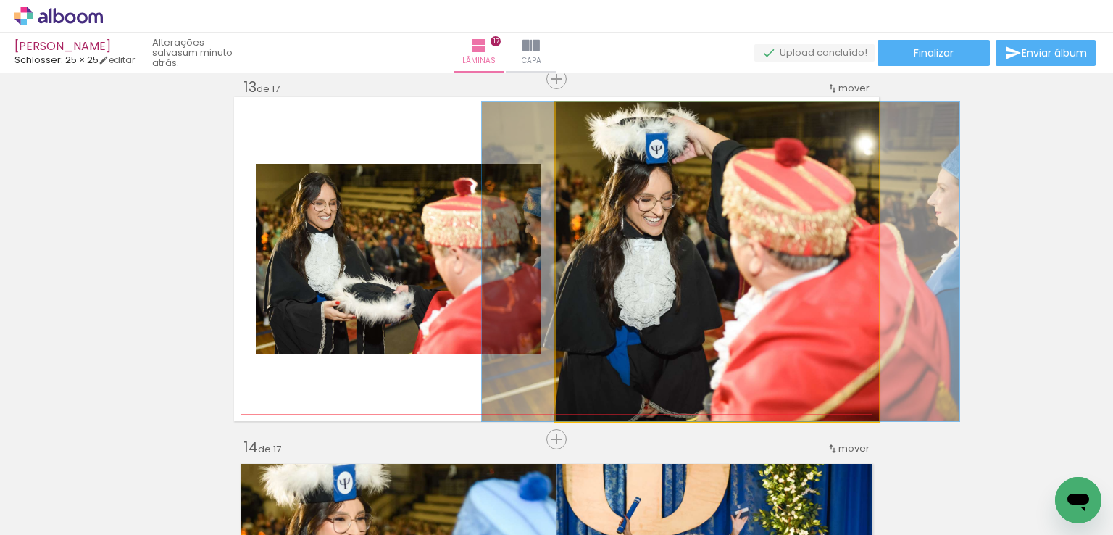
drag, startPoint x: 716, startPoint y: 222, endPoint x: 706, endPoint y: 224, distance: 10.4
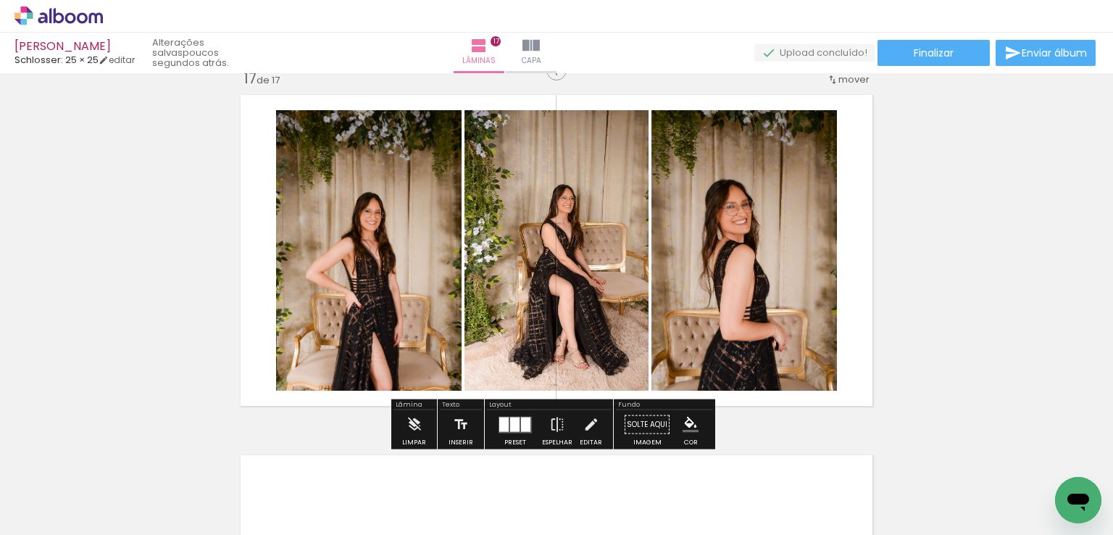
scroll to position [5860, 0]
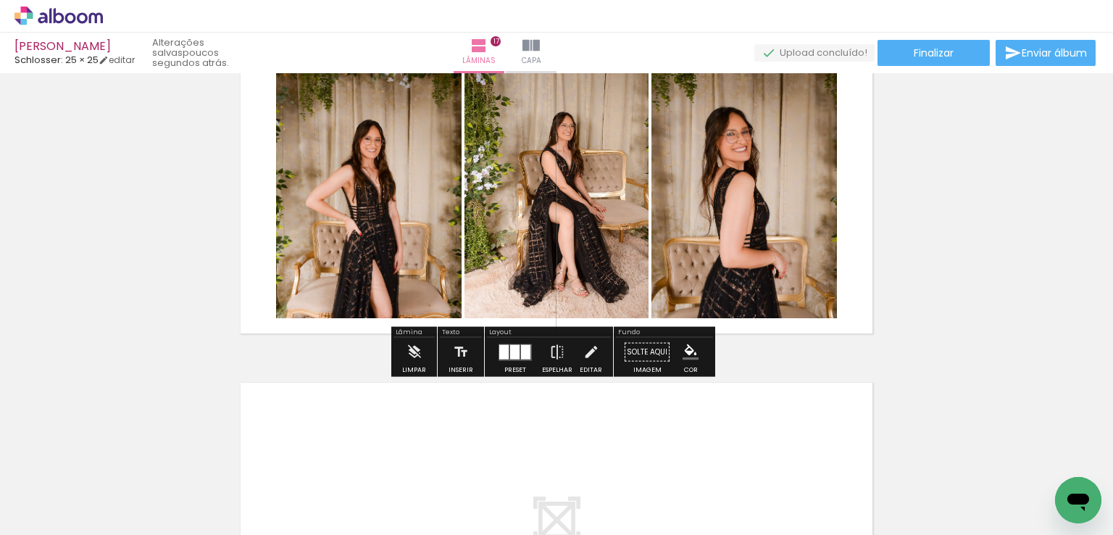
click at [524, 346] on div at bounding box center [525, 351] width 9 height 14
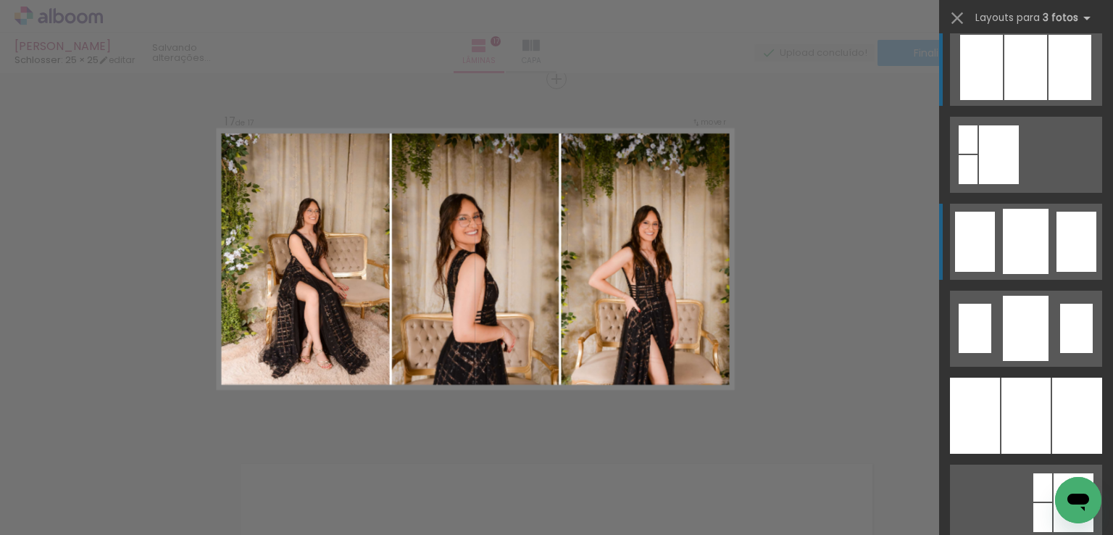
scroll to position [1116, 0]
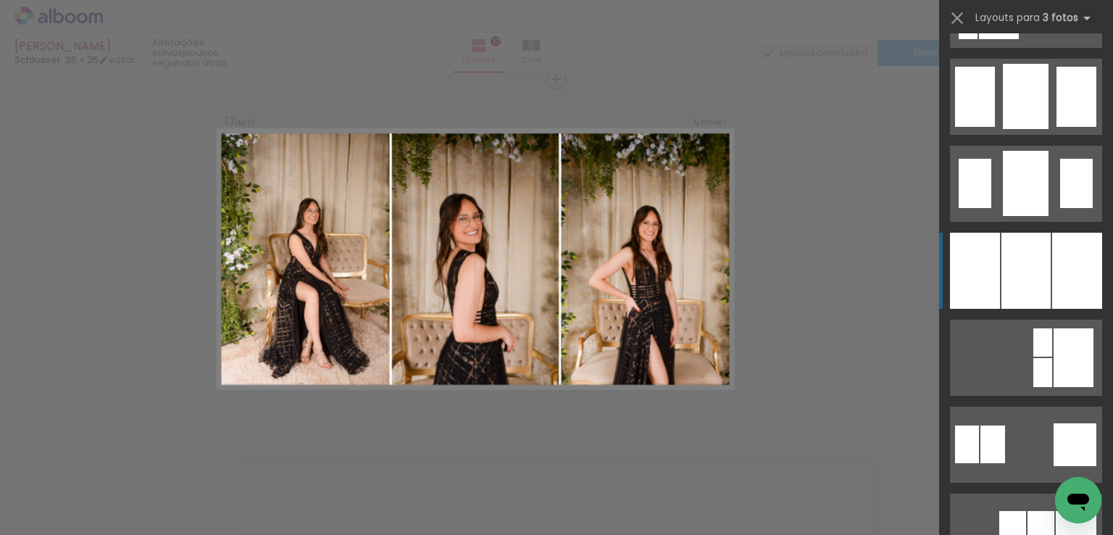
click at [1014, 267] on div at bounding box center [1025, 271] width 49 height 76
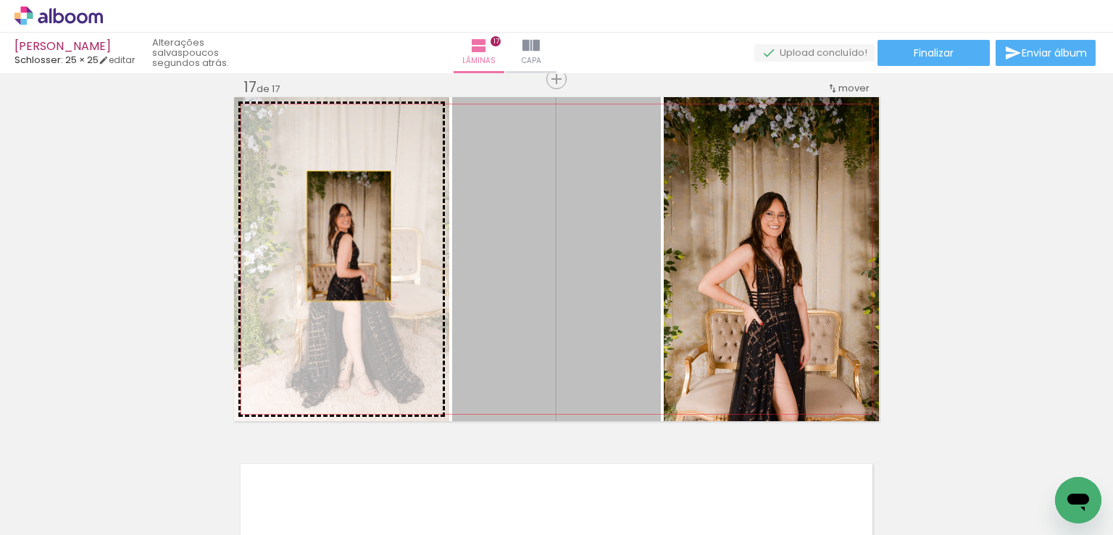
drag, startPoint x: 559, startPoint y: 240, endPoint x: 340, endPoint y: 234, distance: 218.1
click at [0, 0] on slot at bounding box center [0, 0] width 0 height 0
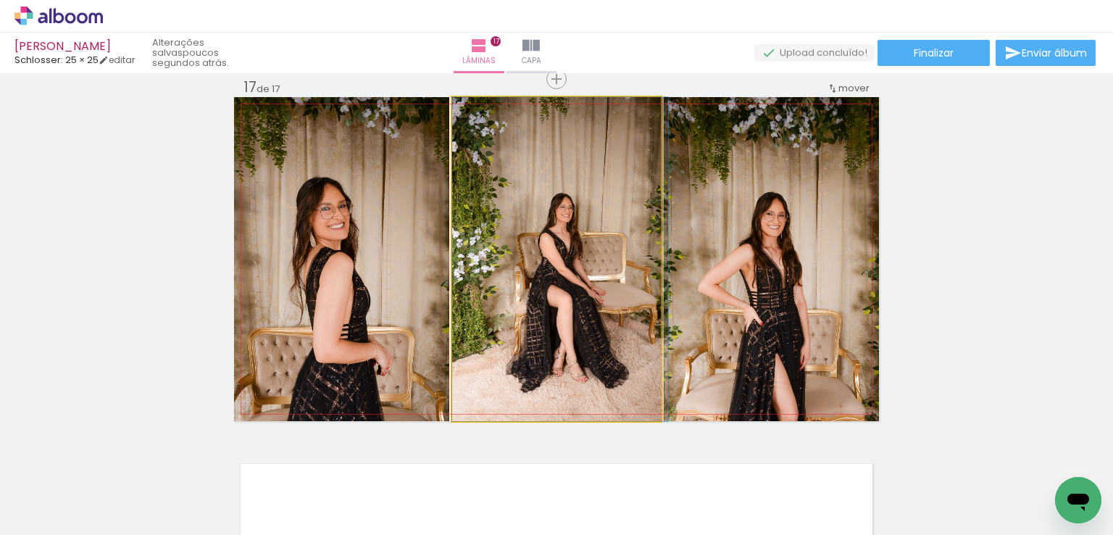
drag, startPoint x: 558, startPoint y: 230, endPoint x: 591, endPoint y: 229, distance: 33.3
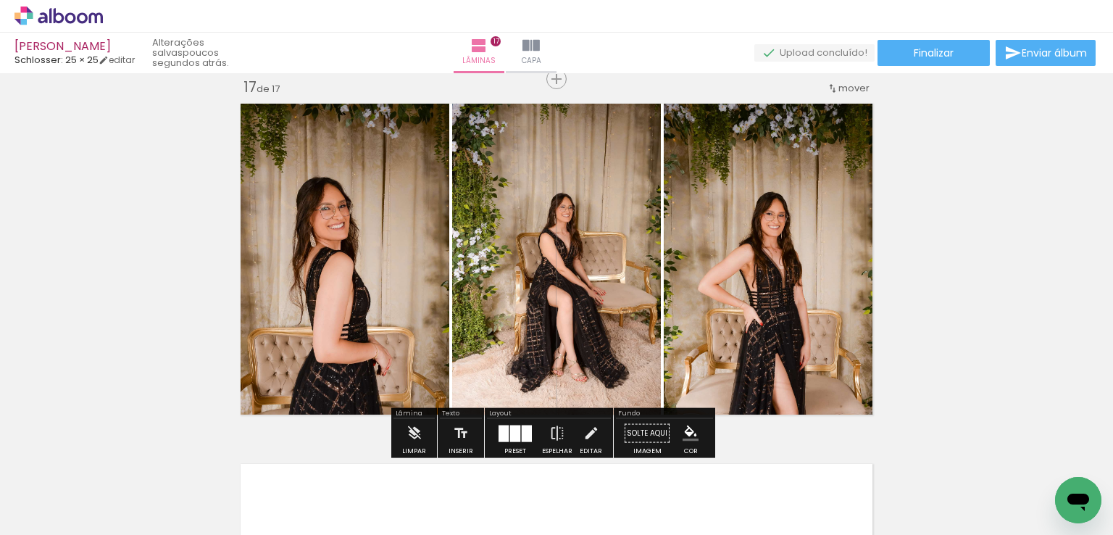
scroll to position [0, 3715]
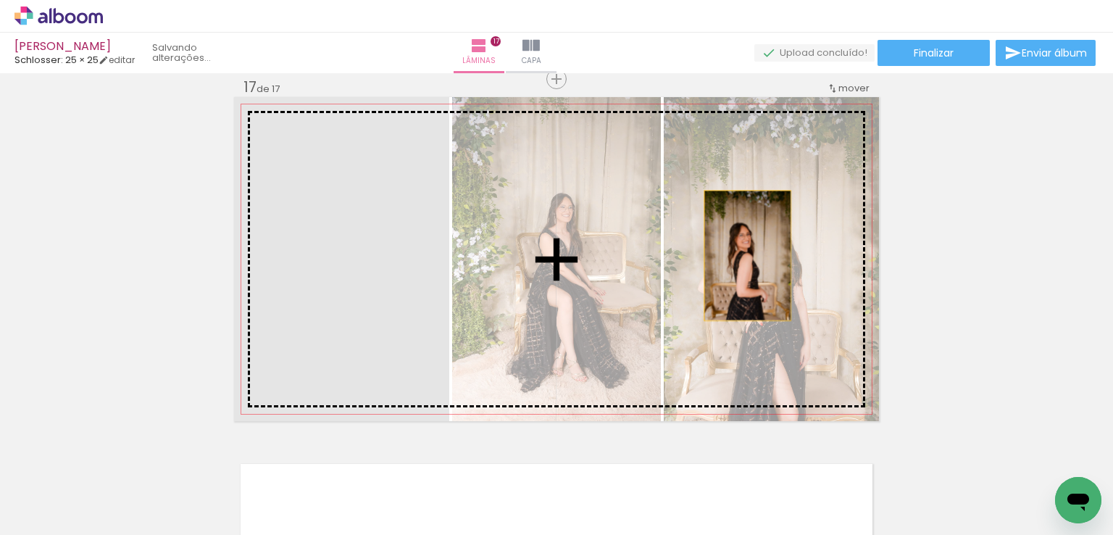
drag, startPoint x: 361, startPoint y: 259, endPoint x: 903, endPoint y: 252, distance: 541.2
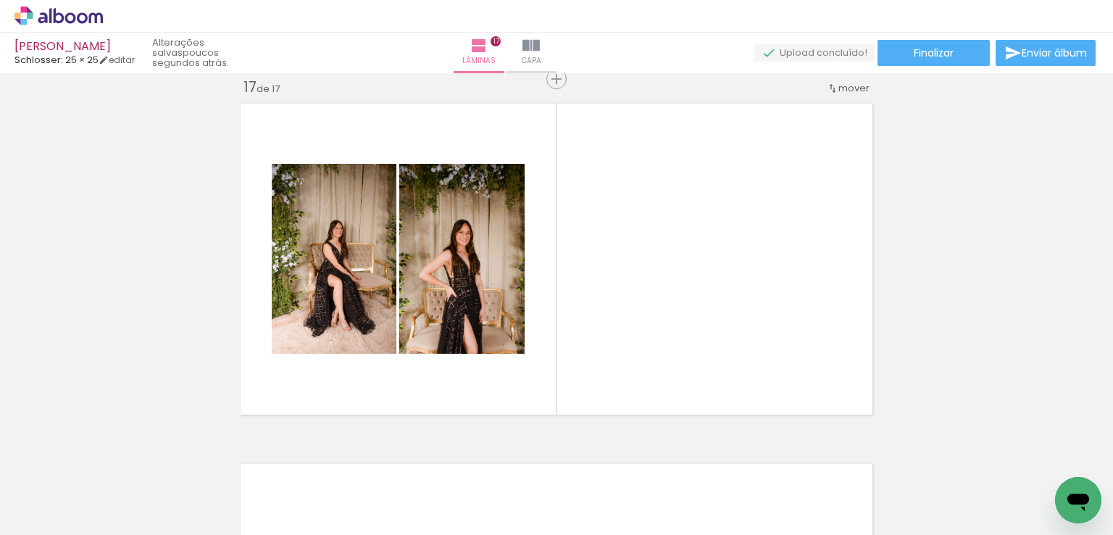
scroll to position [0, 829]
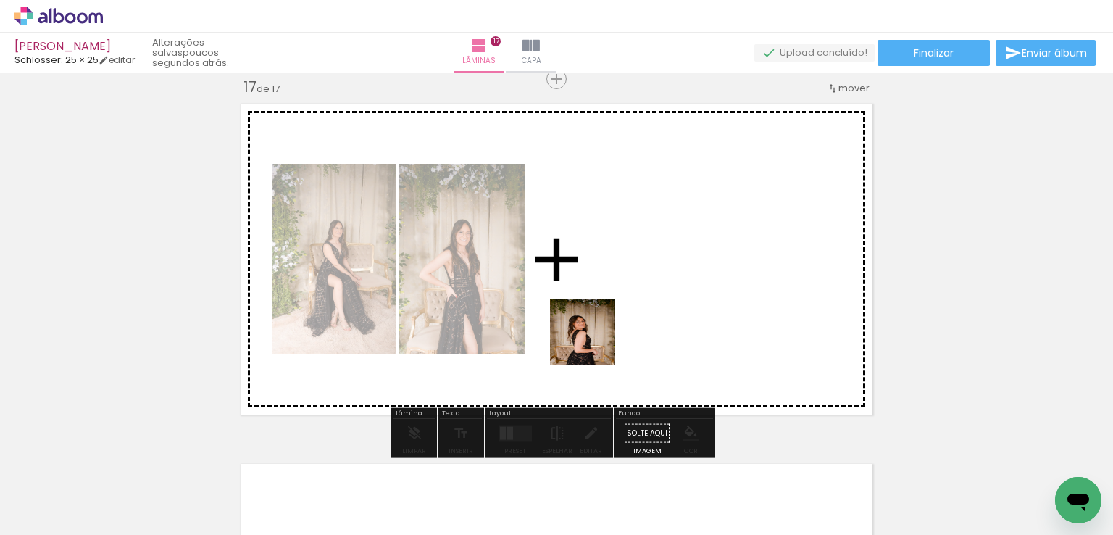
drag, startPoint x: 448, startPoint y: 472, endPoint x: 643, endPoint y: 336, distance: 237.7
click at [663, 290] on quentale-workspace at bounding box center [556, 267] width 1113 height 535
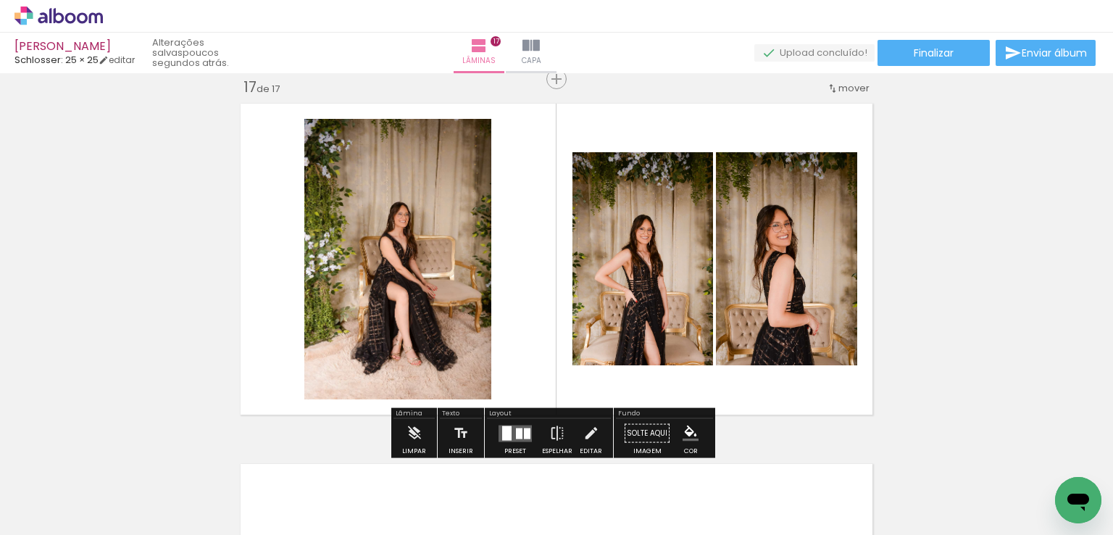
drag, startPoint x: 507, startPoint y: 428, endPoint x: 541, endPoint y: 426, distance: 34.1
click at [508, 427] on quentale-layouter at bounding box center [514, 432] width 33 height 17
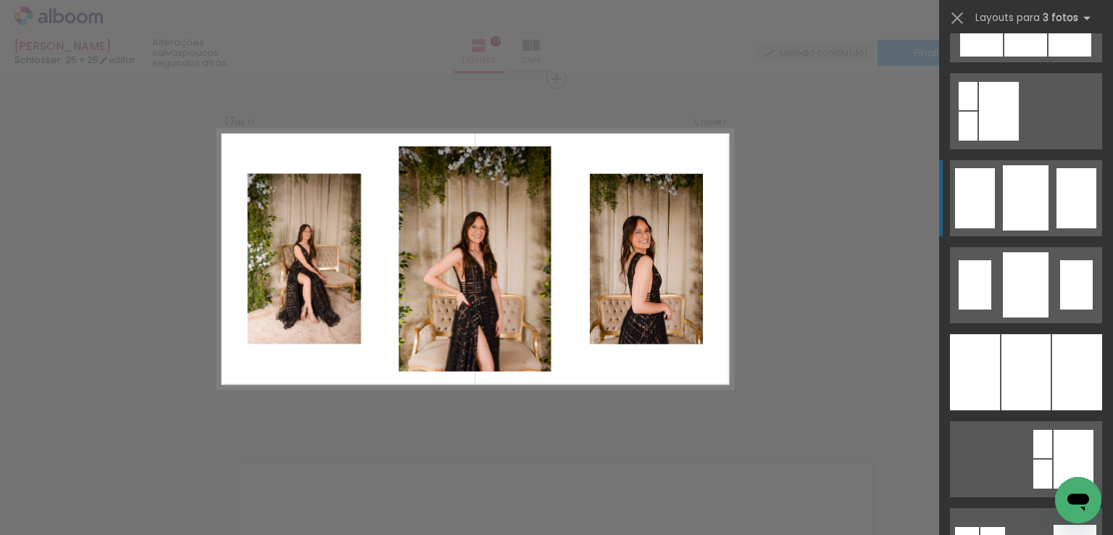
scroll to position [1159, 0]
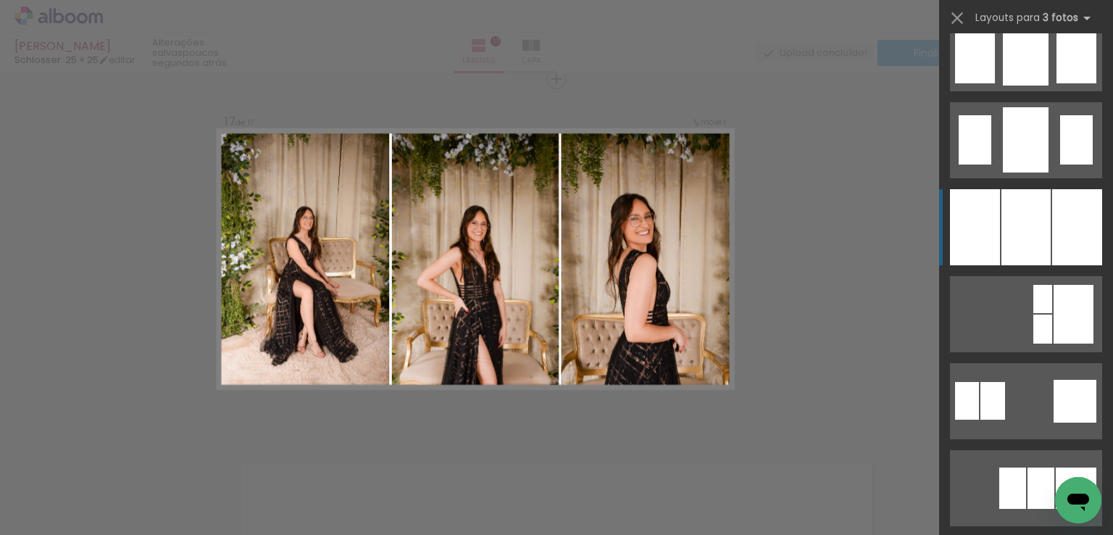
click at [1016, 231] on div at bounding box center [1025, 227] width 49 height 76
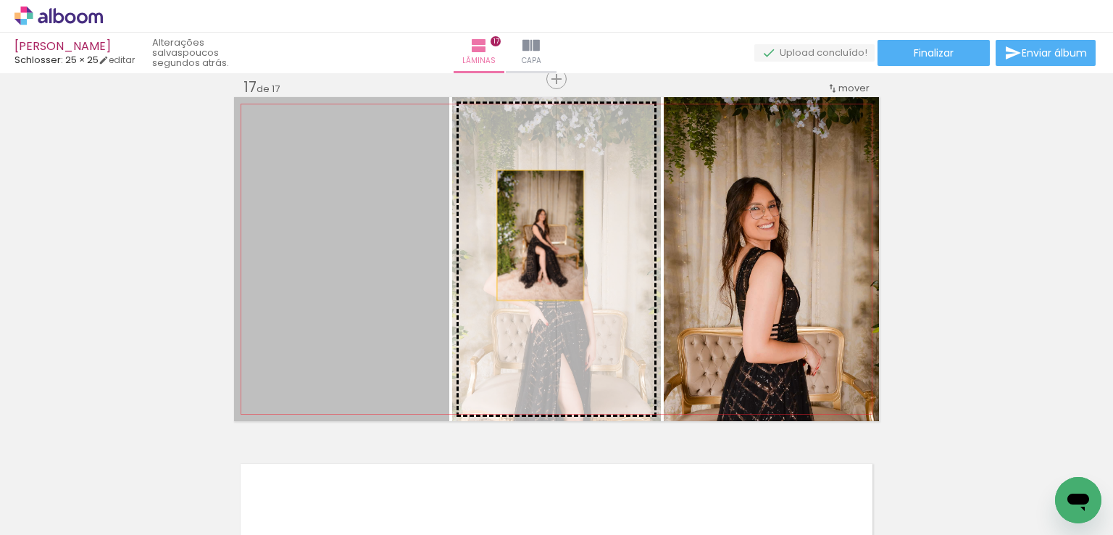
drag, startPoint x: 401, startPoint y: 235, endPoint x: 535, endPoint y: 235, distance: 134.0
click at [0, 0] on slot at bounding box center [0, 0] width 0 height 0
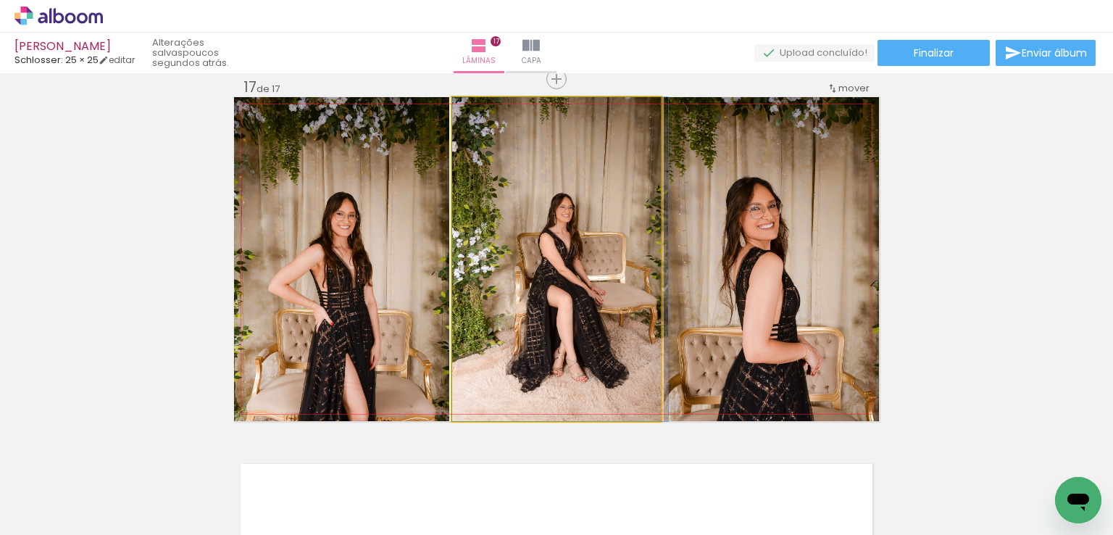
drag, startPoint x: 559, startPoint y: 229, endPoint x: 594, endPoint y: 227, distance: 35.5
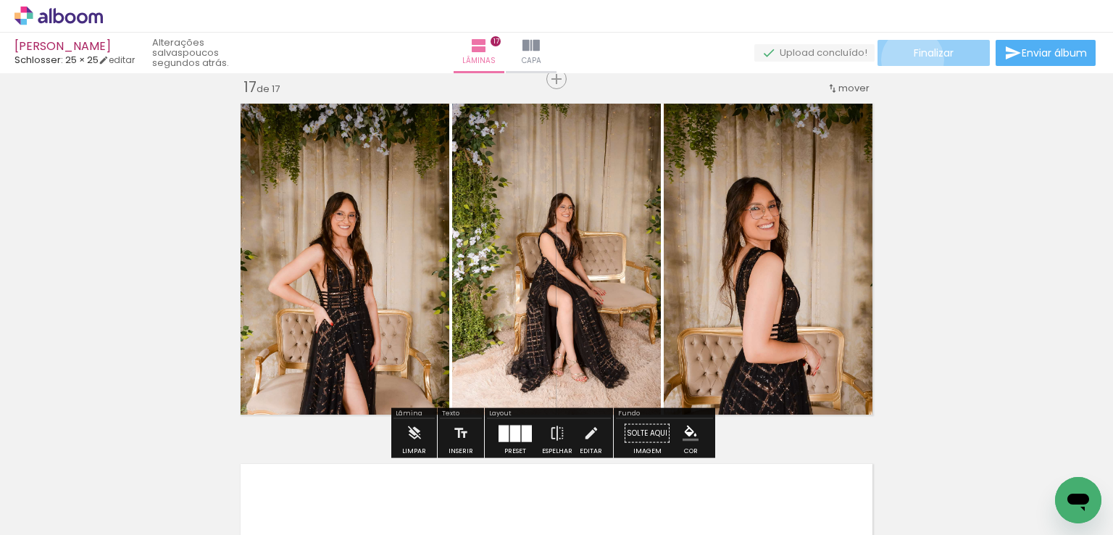
click at [907, 59] on paper-button "Finalizar" at bounding box center [933, 53] width 112 height 26
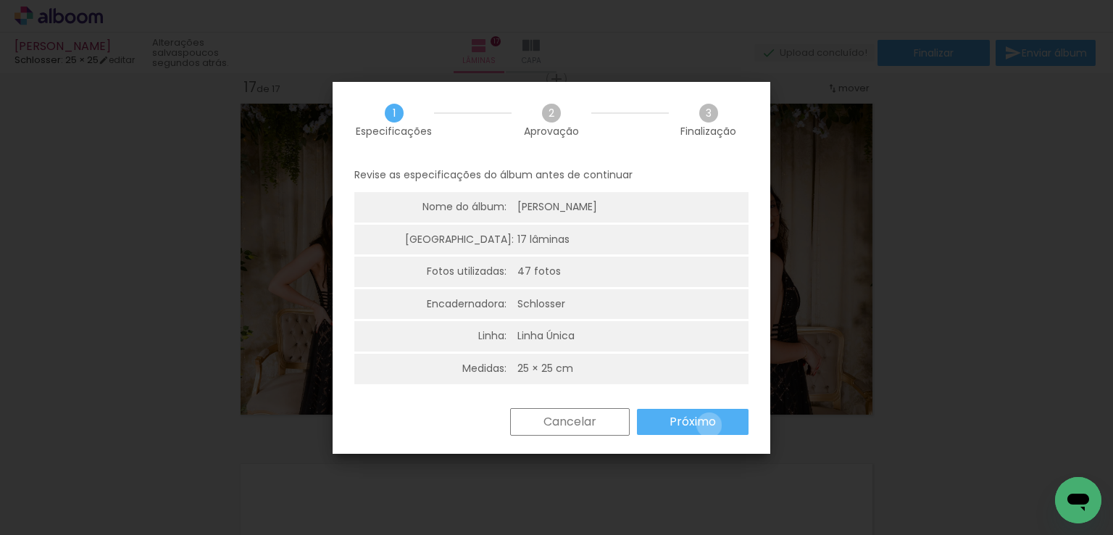
click at [0, 0] on slot "Próximo" at bounding box center [0, 0] width 0 height 0
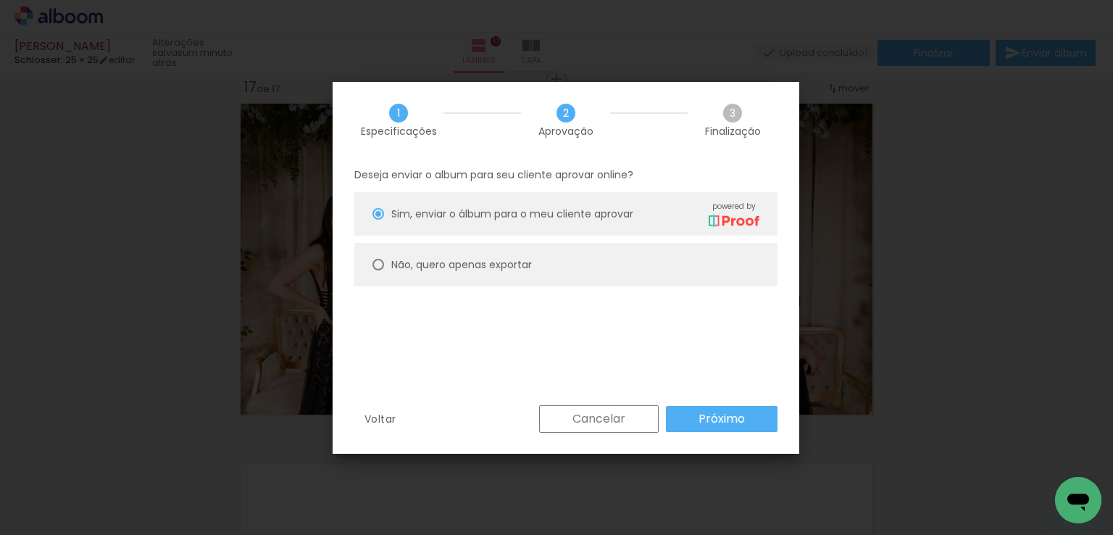
click at [498, 253] on paper-radio-button "Não, quero apenas exportar" at bounding box center [565, 264] width 423 height 43
type paper-radio-button "on"
click at [0, 0] on slot "Próximo" at bounding box center [0, 0] width 0 height 0
type input "Alta, 300 DPI"
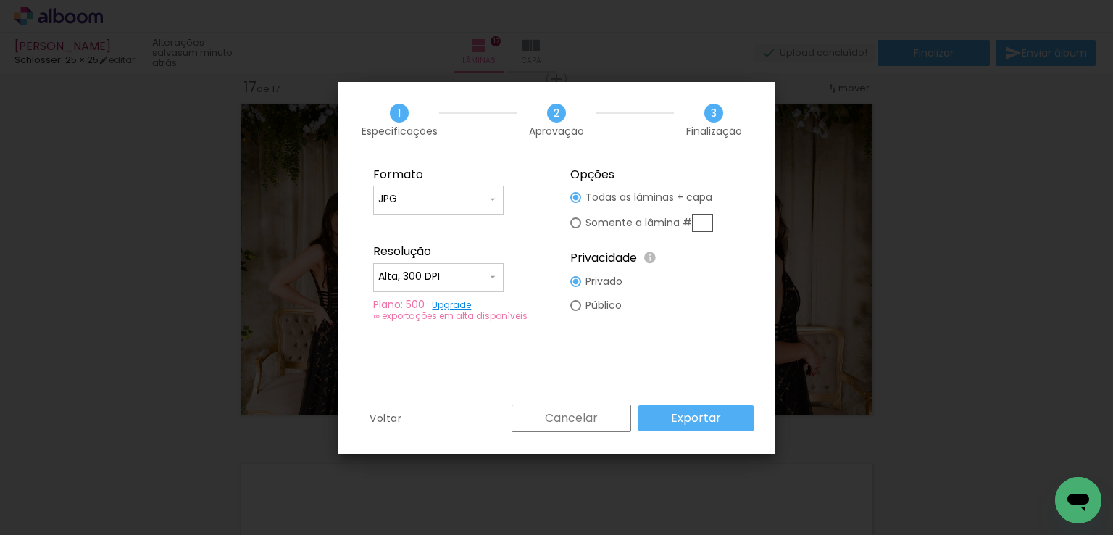
click at [729, 426] on paper-button "Exportar" at bounding box center [695, 418] width 115 height 26
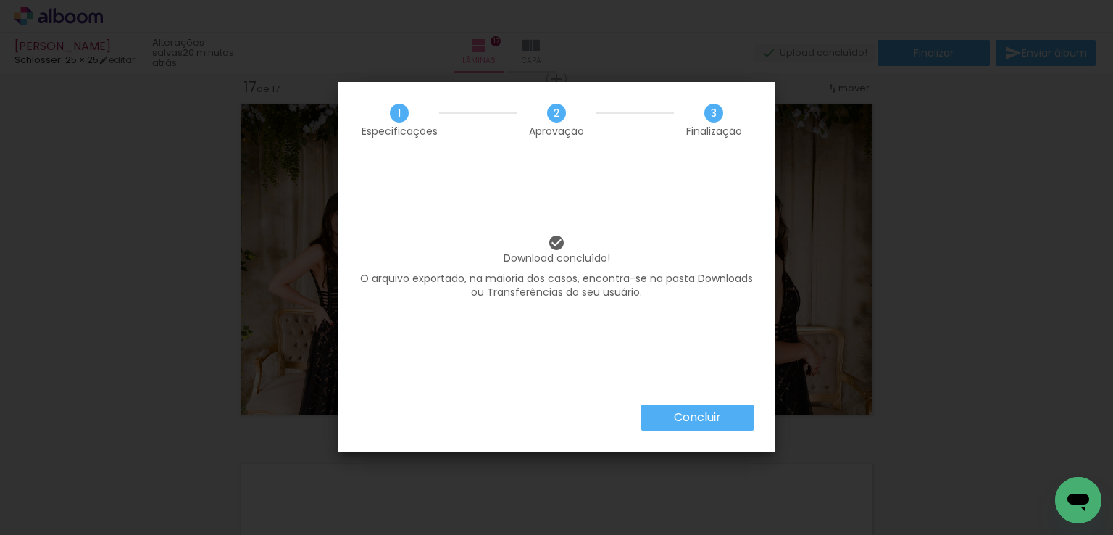
scroll to position [0, 829]
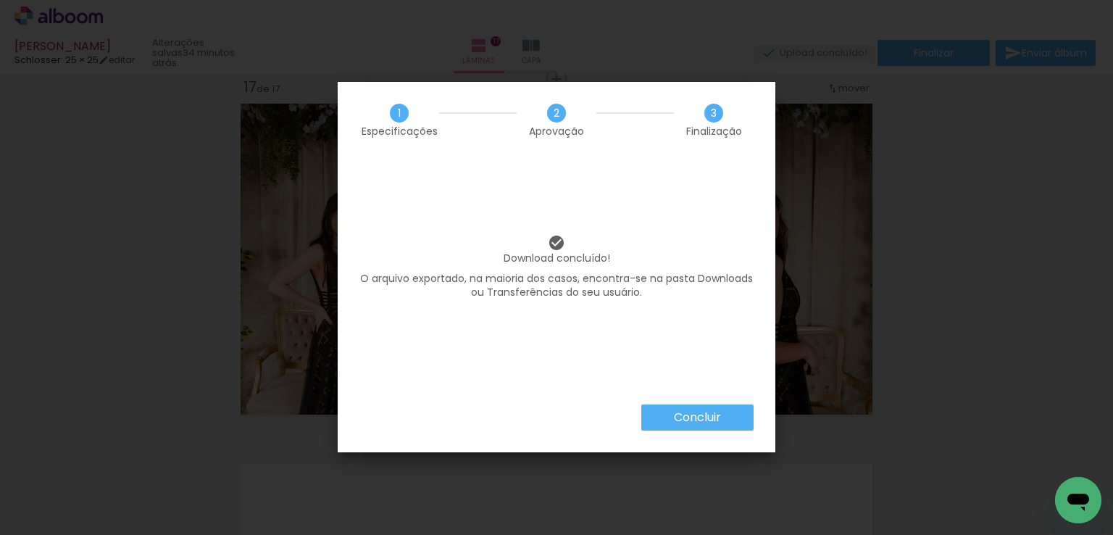
scroll to position [0, 829]
click at [0, 0] on slot "Concluir" at bounding box center [0, 0] width 0 height 0
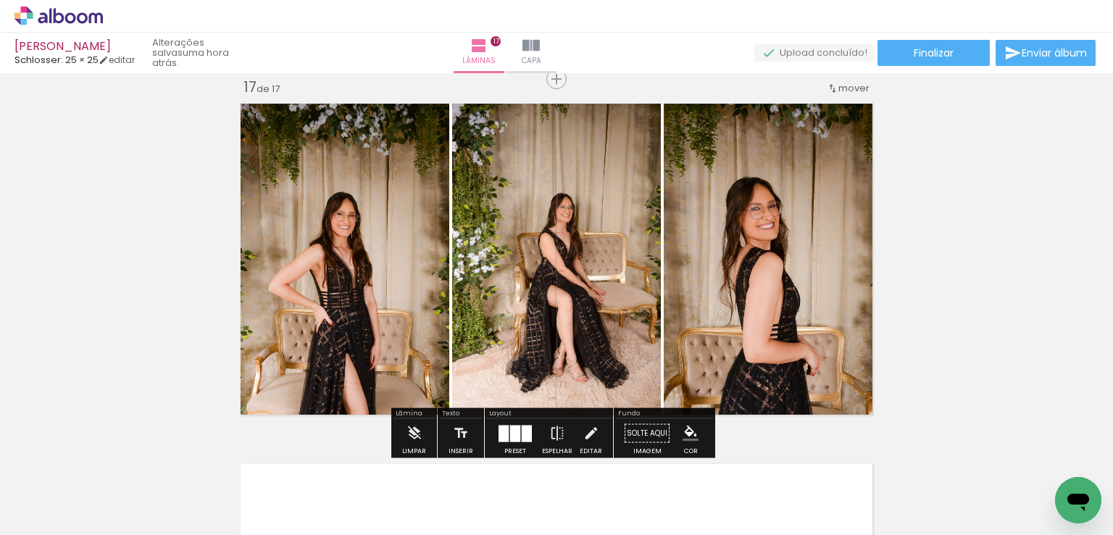
scroll to position [5851, 0]
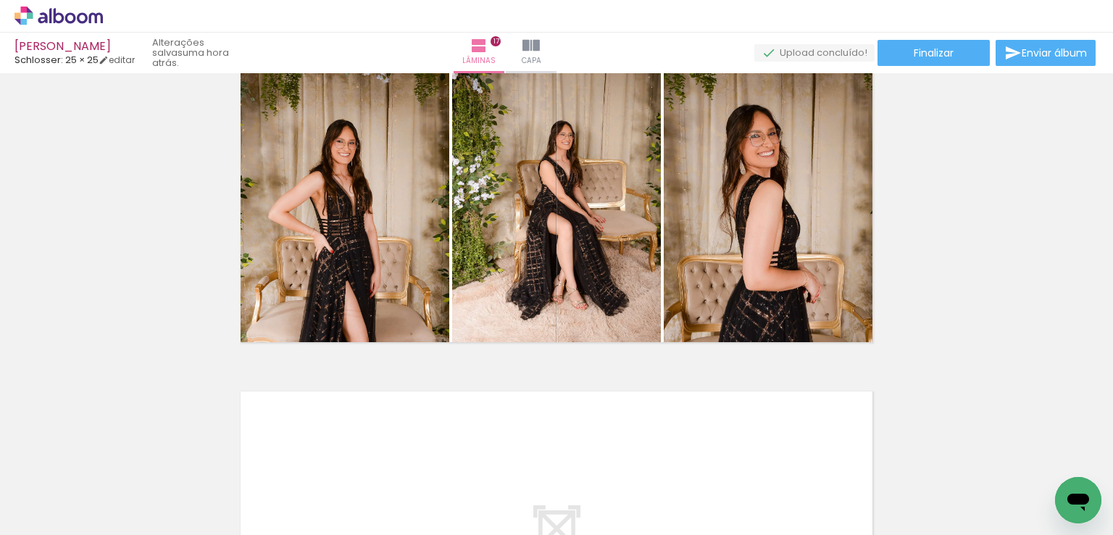
scroll to position [0, 829]
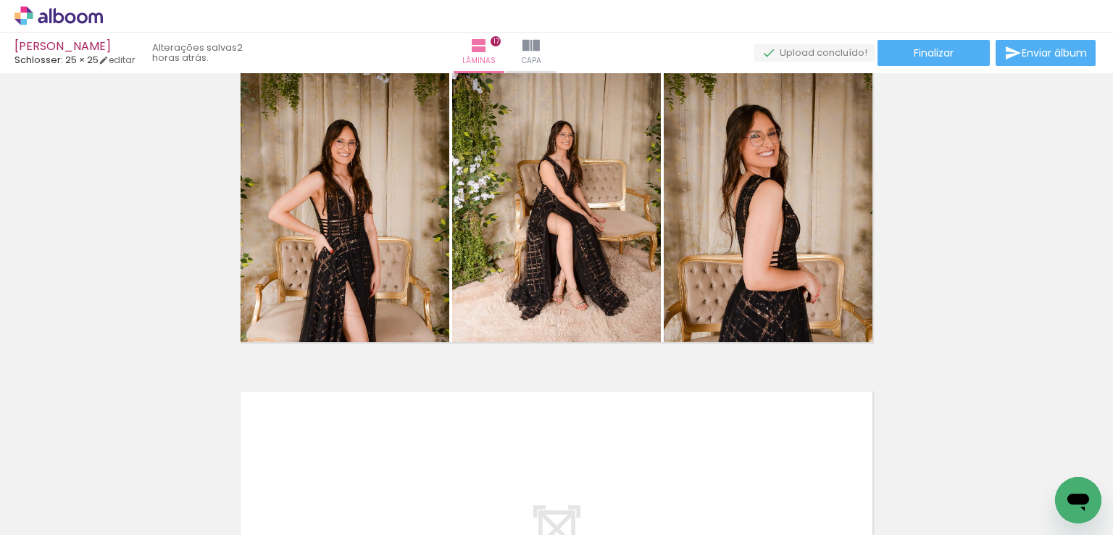
scroll to position [0, 829]
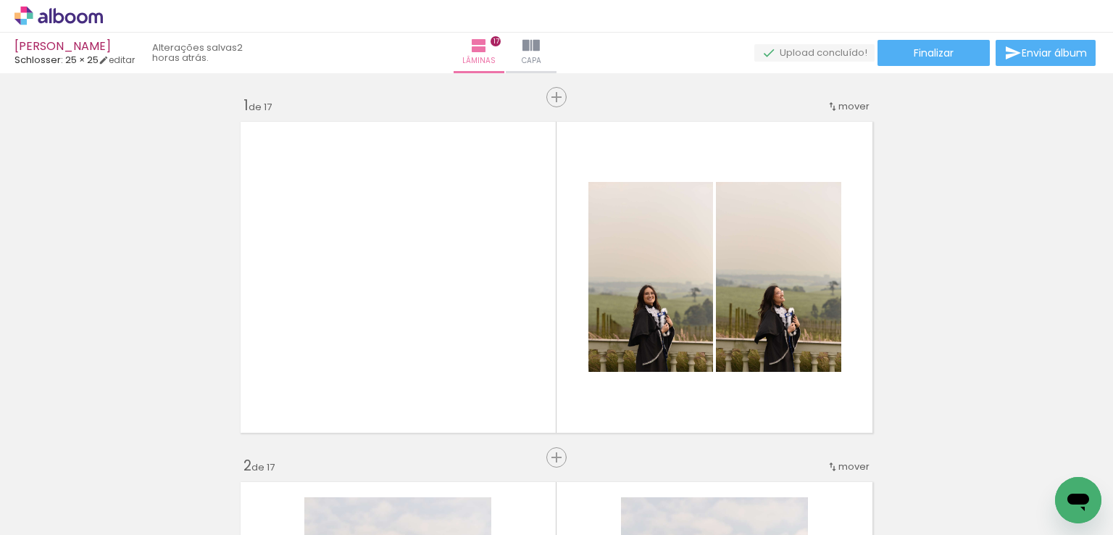
scroll to position [0, 829]
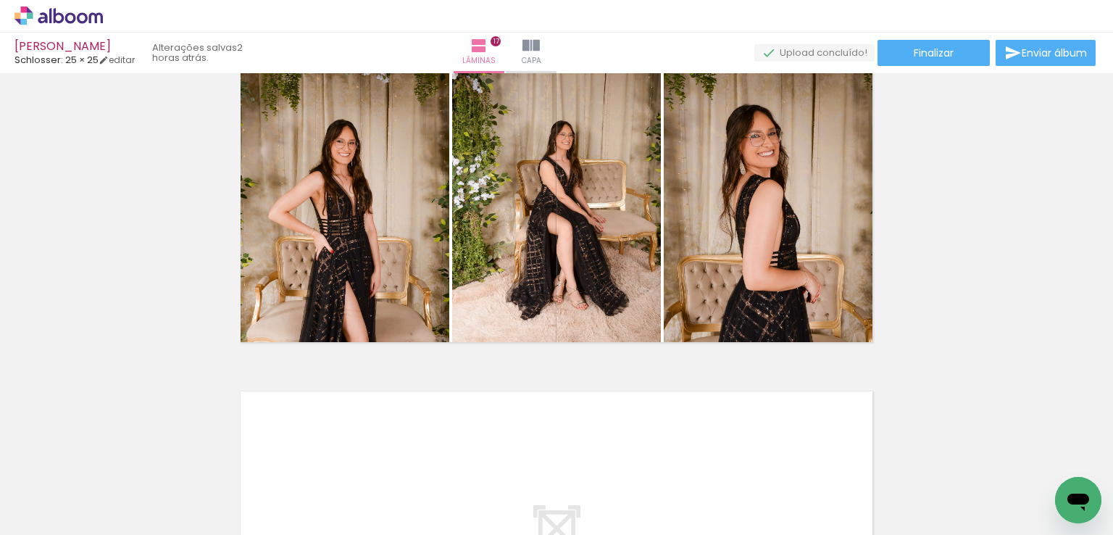
scroll to position [0, 829]
